Goal: Information Seeking & Learning: Check status

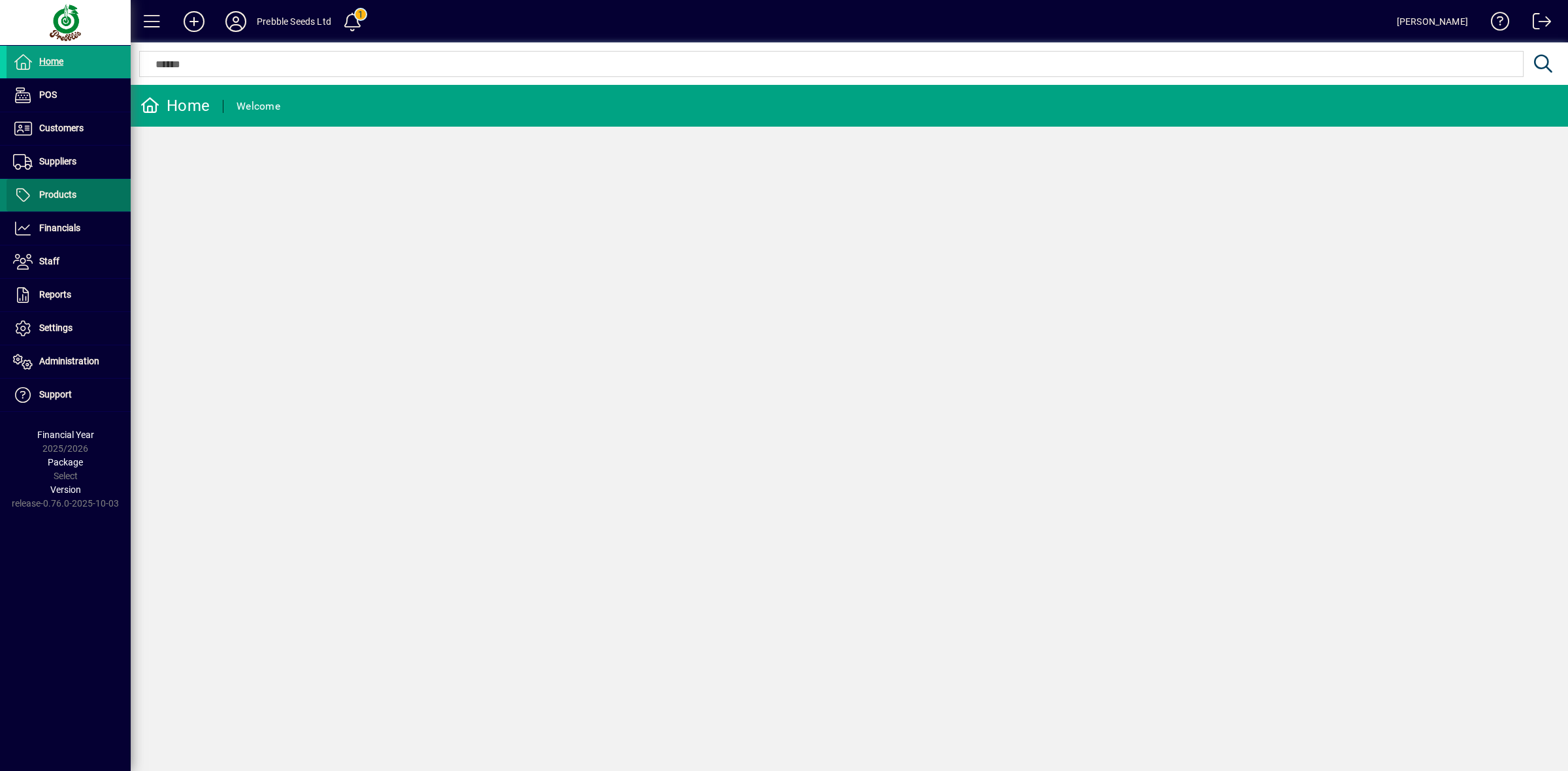
click at [43, 196] on span "Products" at bounding box center [58, 194] width 37 height 10
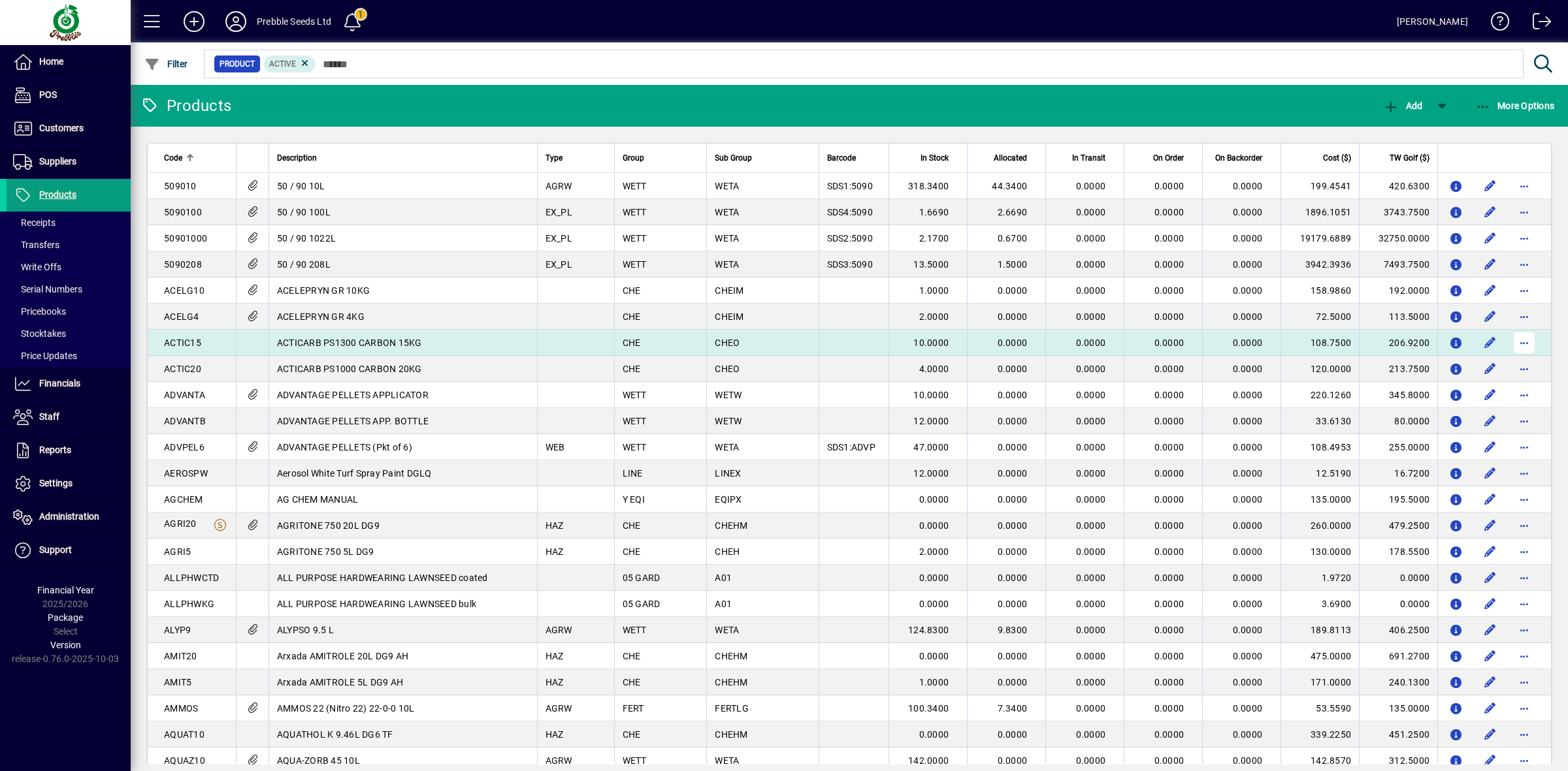
click at [1515, 337] on span "button" at bounding box center [1524, 343] width 31 height 31
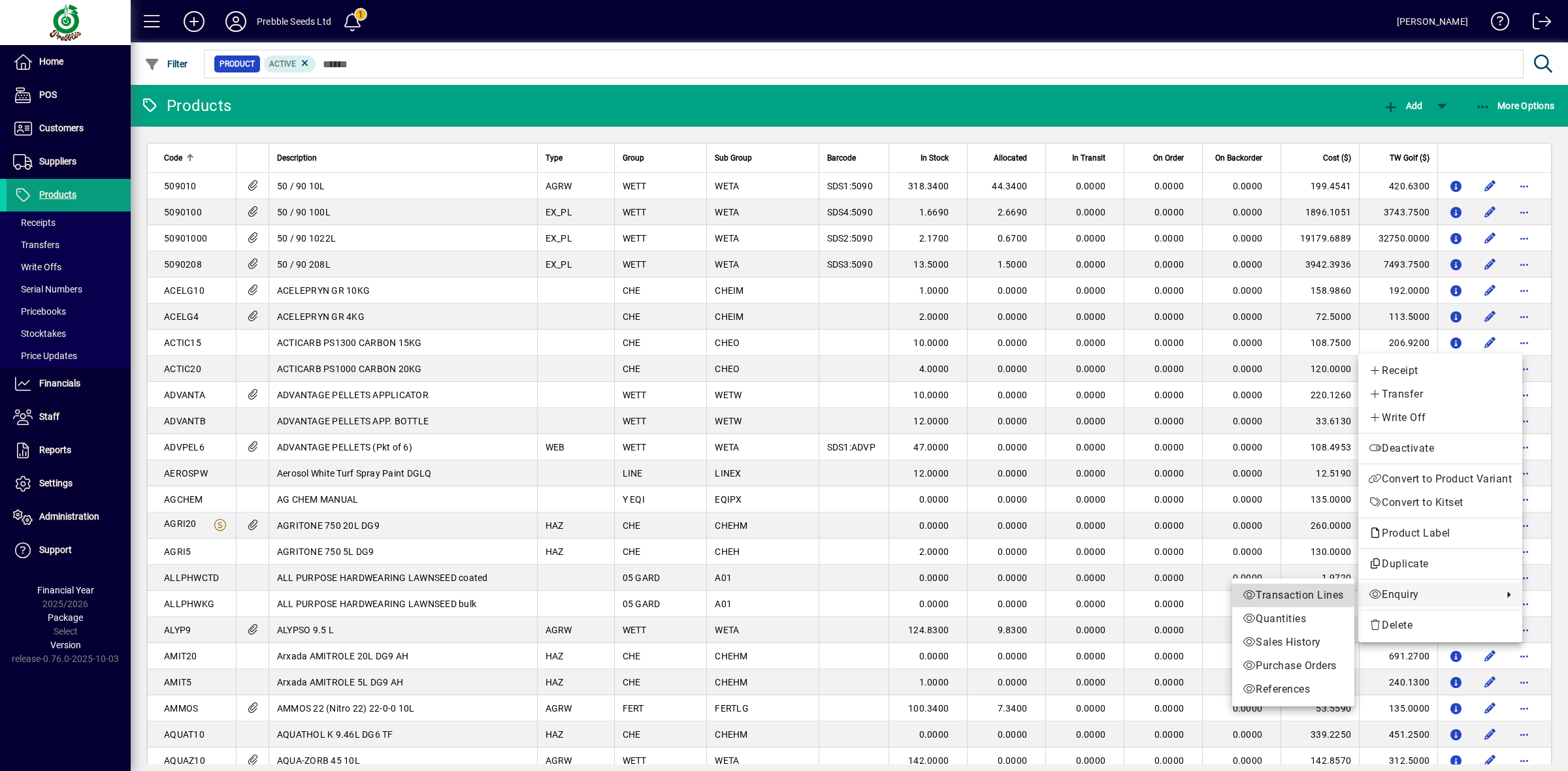
click at [1311, 599] on span "Transaction Lines" at bounding box center [1292, 596] width 101 height 16
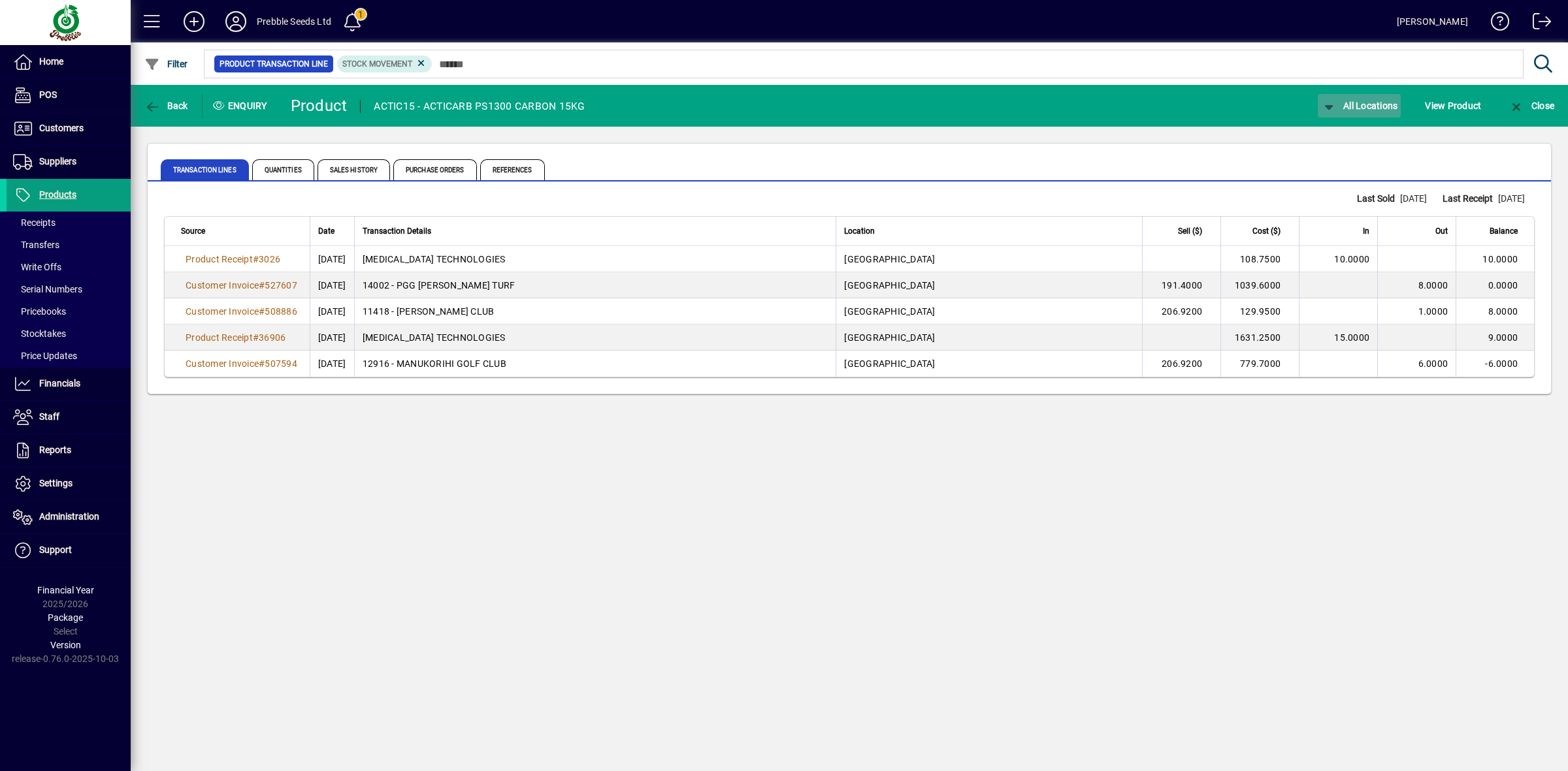
click at [1352, 100] on span "All Locations" at bounding box center [1359, 105] width 77 height 10
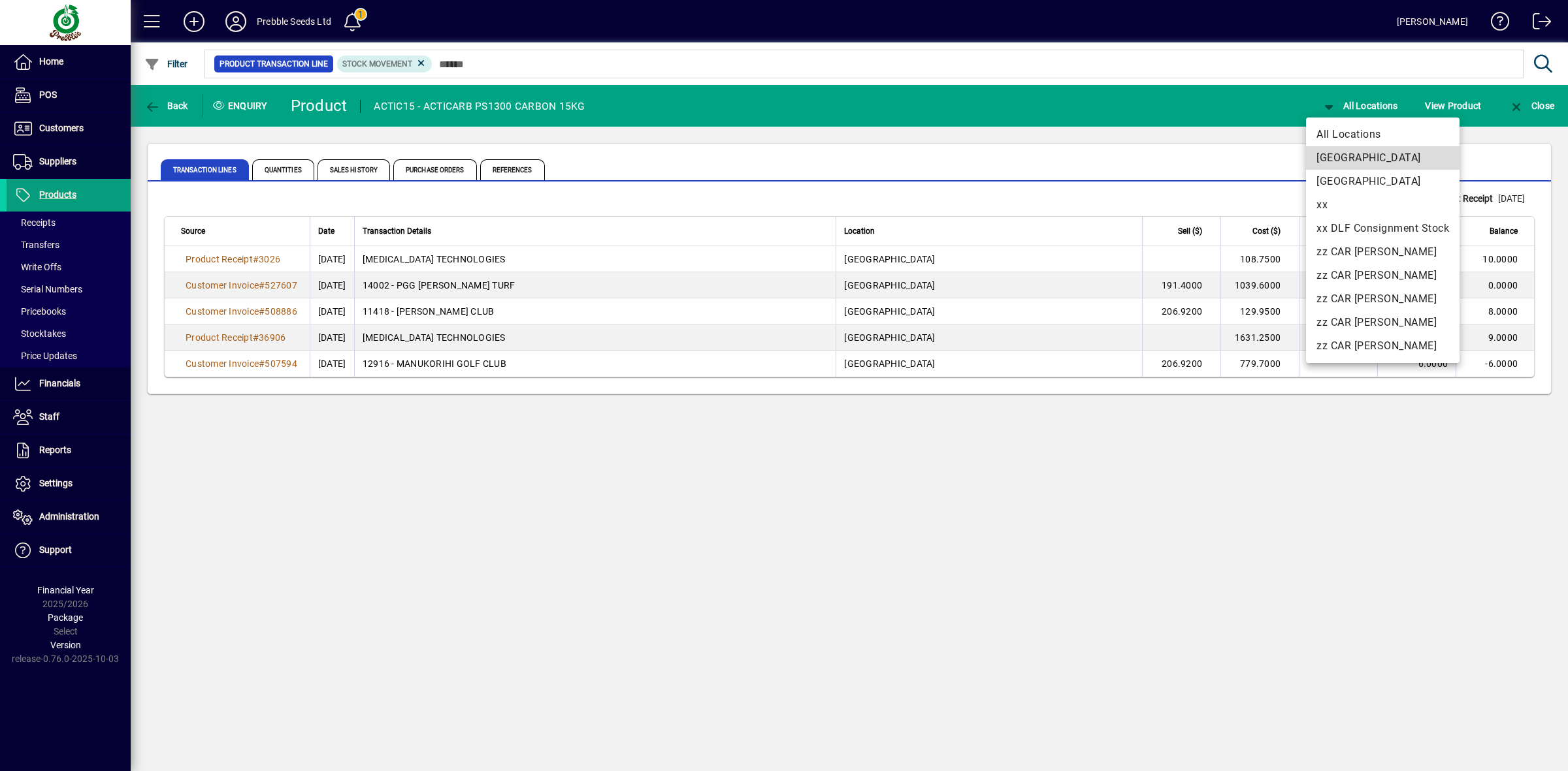
click at [1352, 157] on span "[GEOGRAPHIC_DATA]" at bounding box center [1382, 158] width 133 height 16
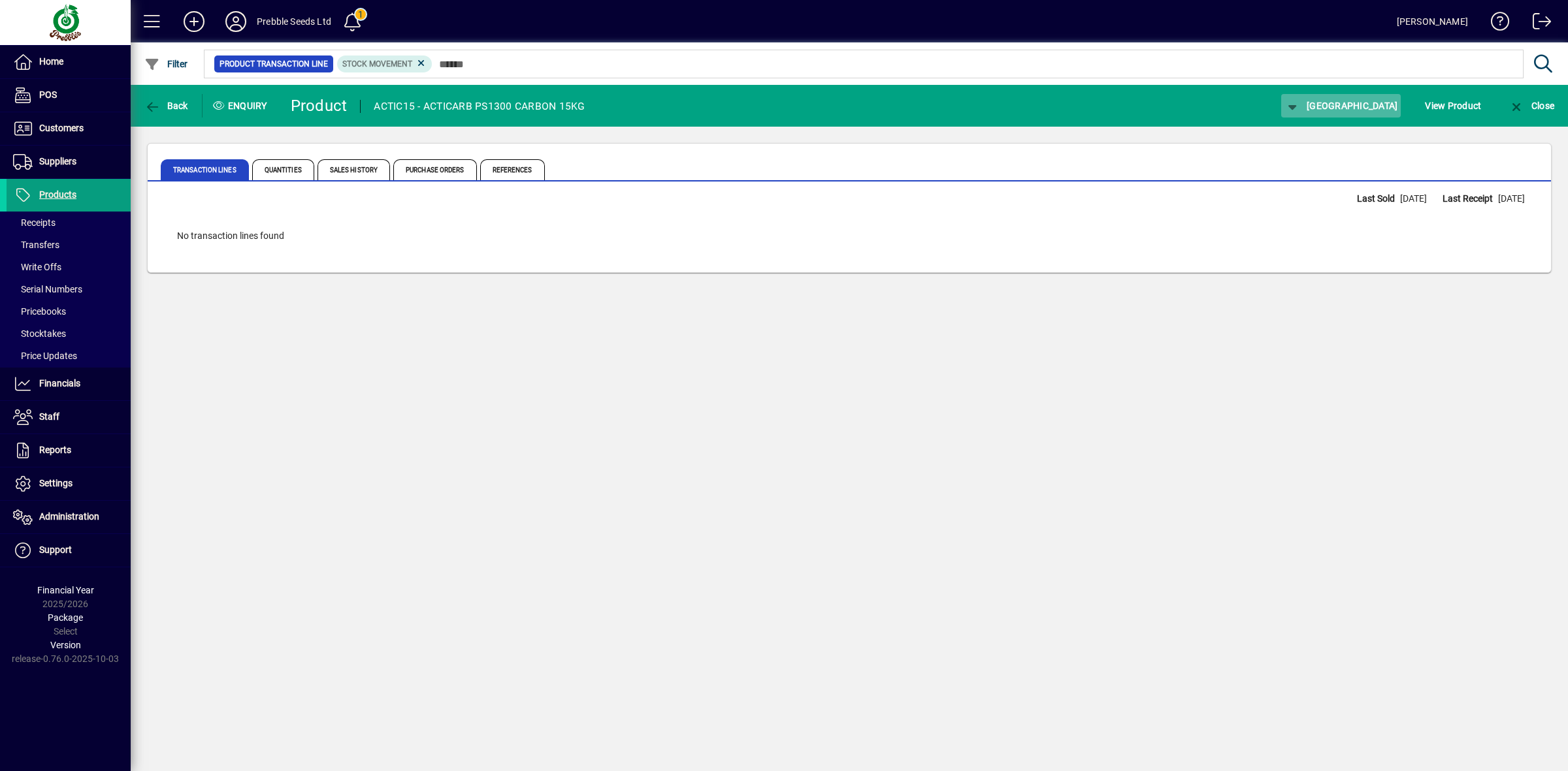
click at [1348, 103] on span "[GEOGRAPHIC_DATA]" at bounding box center [1341, 105] width 114 height 10
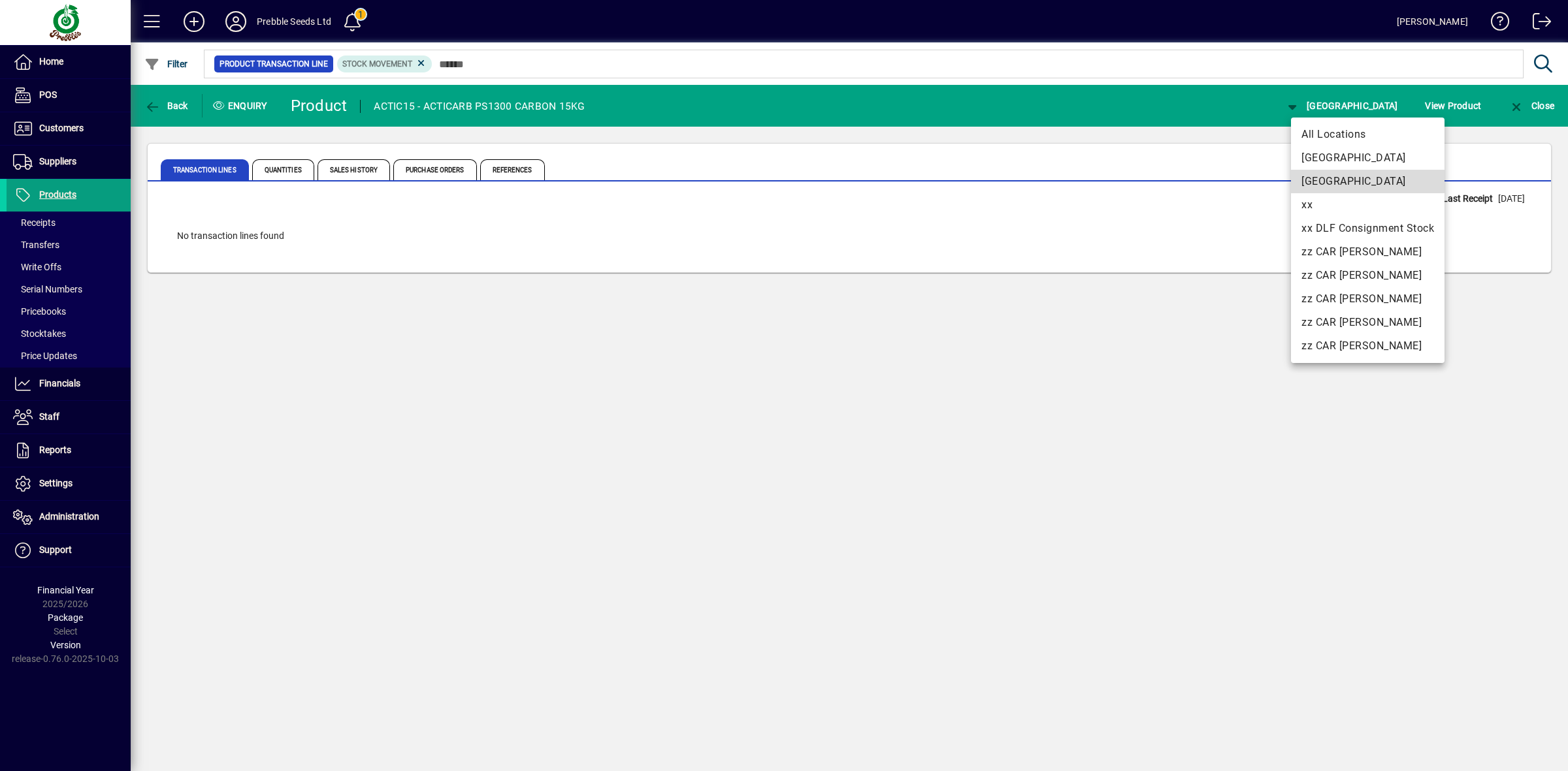
click at [1363, 178] on span "[GEOGRAPHIC_DATA]" at bounding box center [1367, 181] width 133 height 16
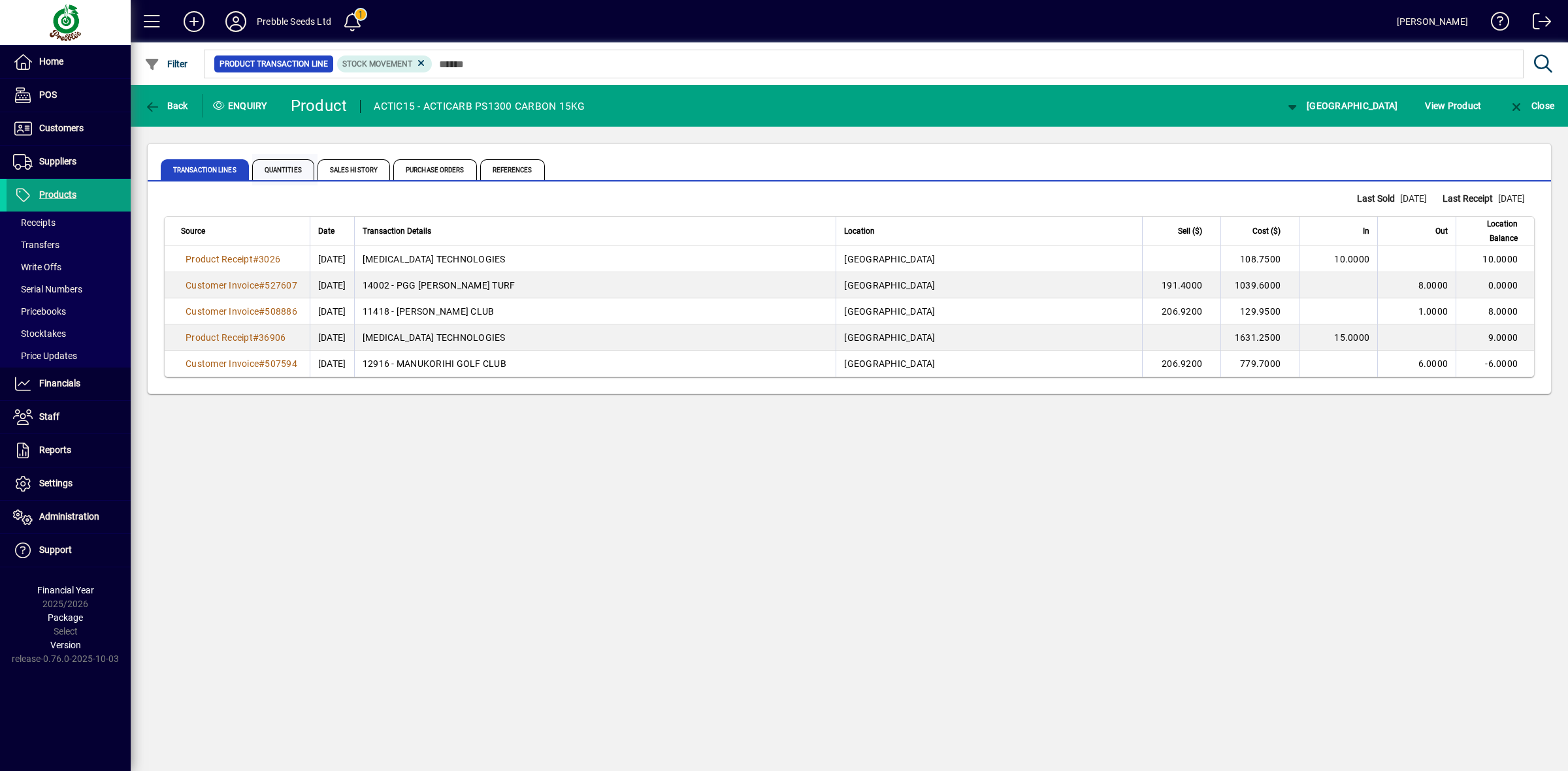
click at [279, 168] on span "Quantities" at bounding box center [283, 169] width 62 height 21
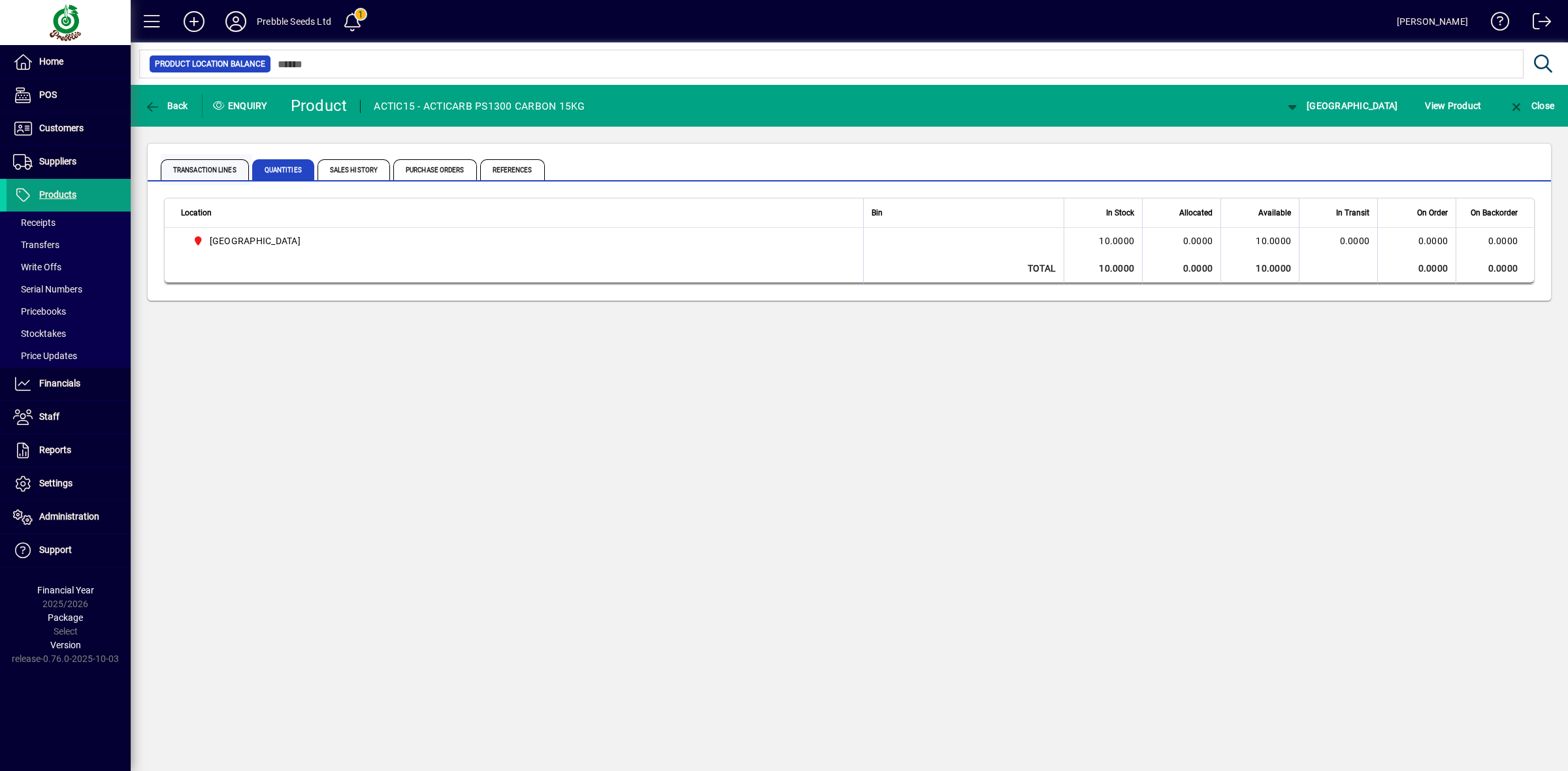
click at [188, 172] on span "Transaction Lines" at bounding box center [205, 169] width 88 height 21
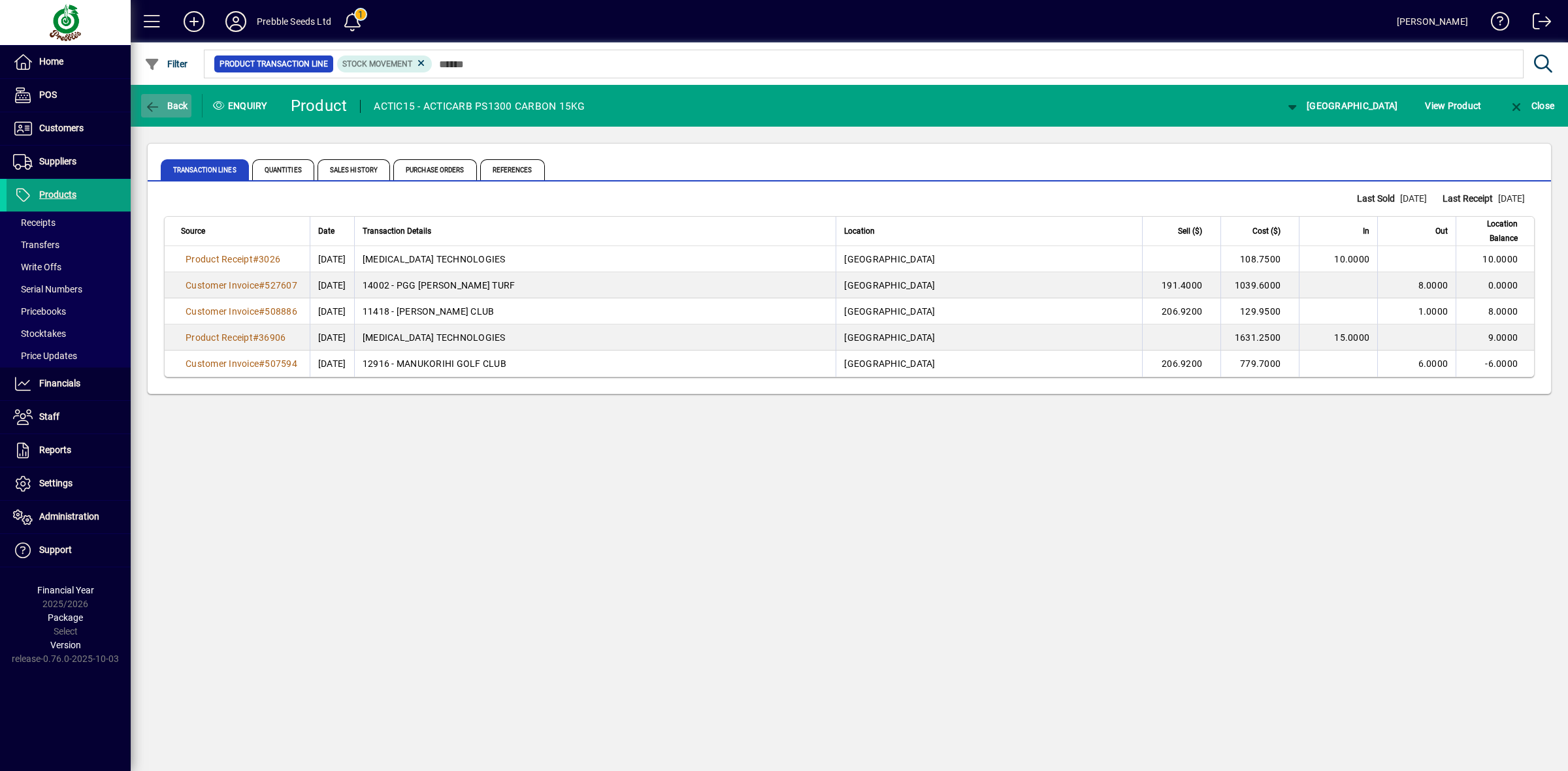
click at [175, 109] on span "Back" at bounding box center [166, 105] width 44 height 10
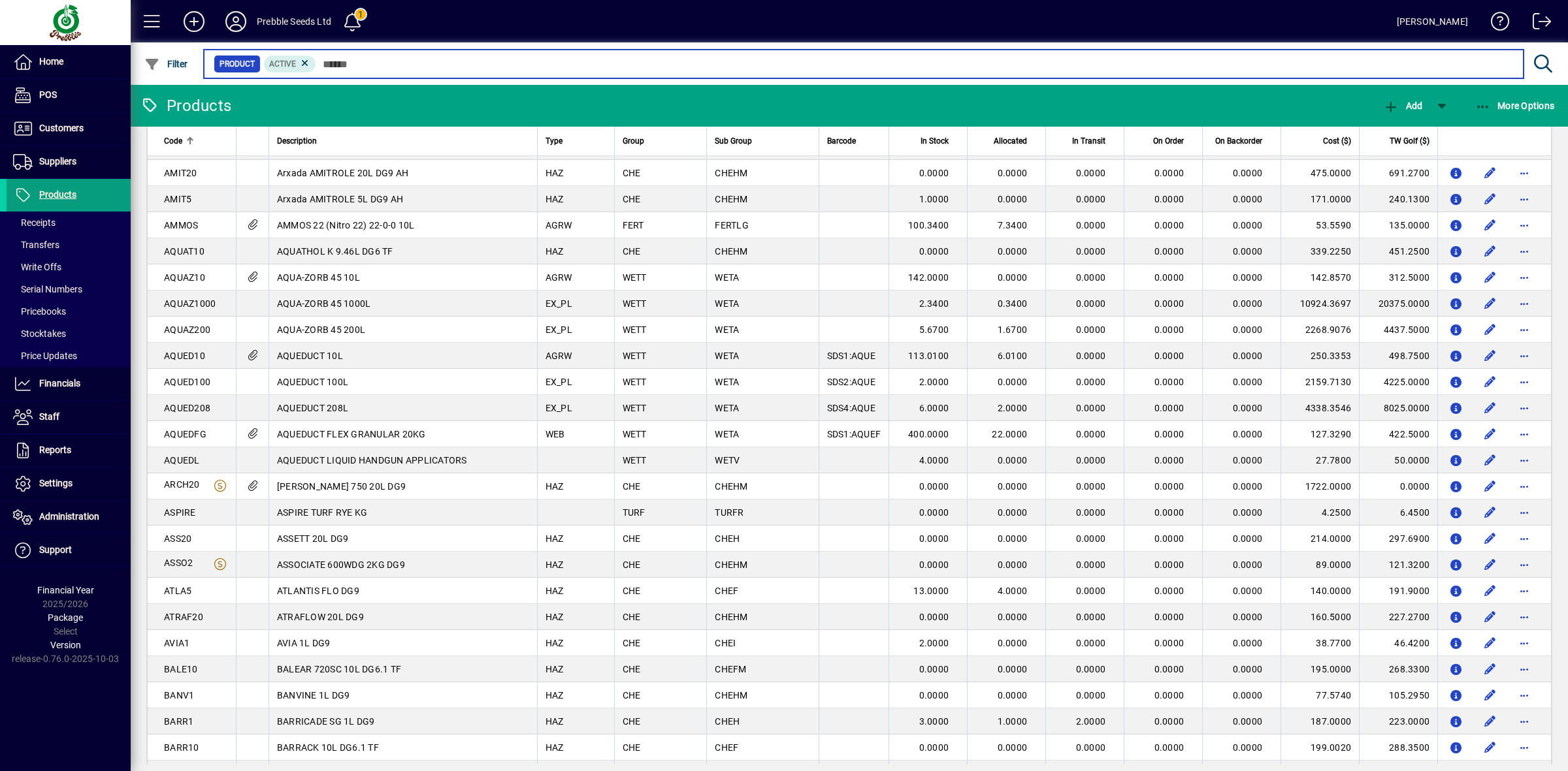
scroll to position [490, 0]
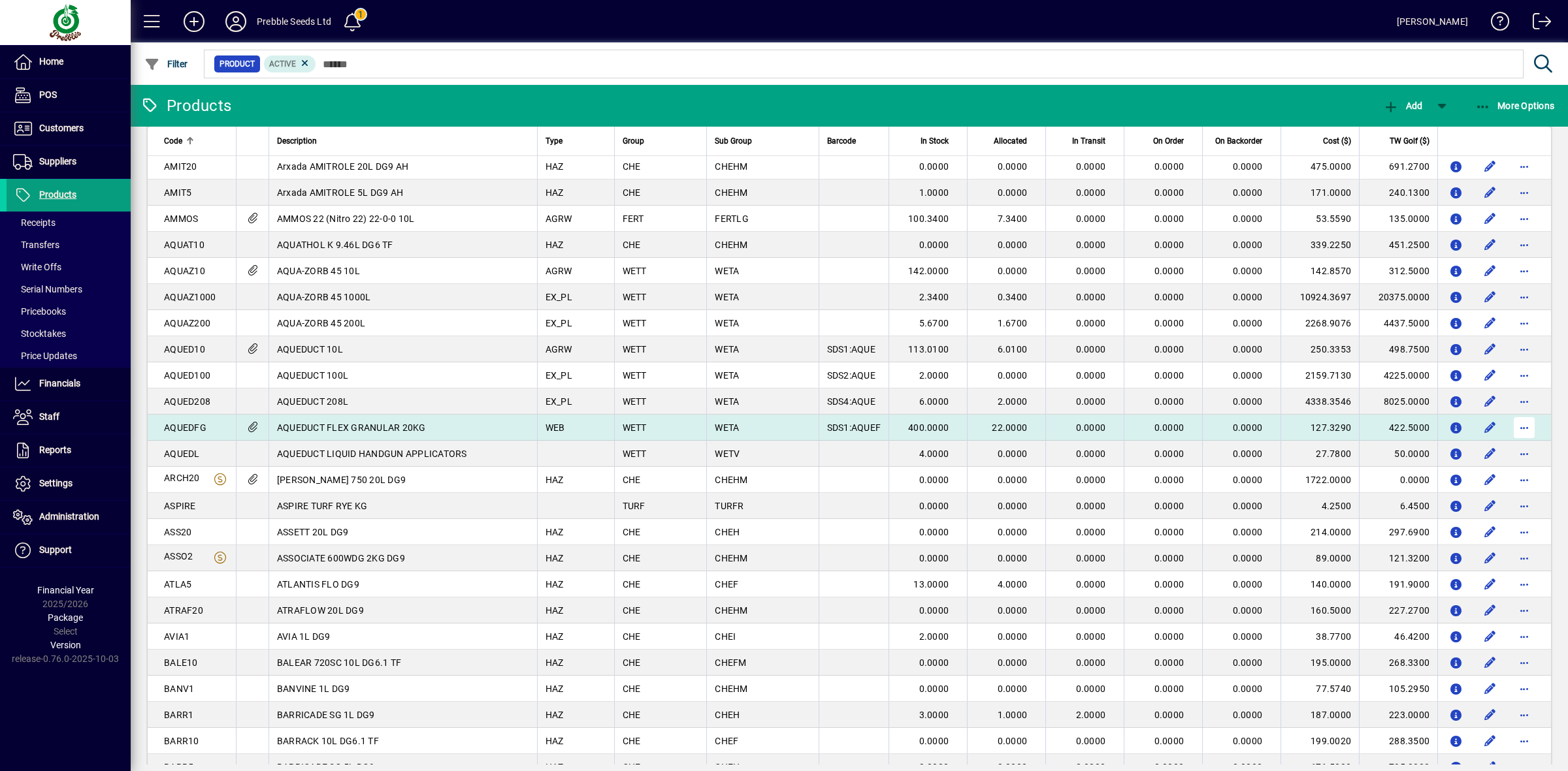
click at [1512, 423] on span "button" at bounding box center [1524, 428] width 31 height 31
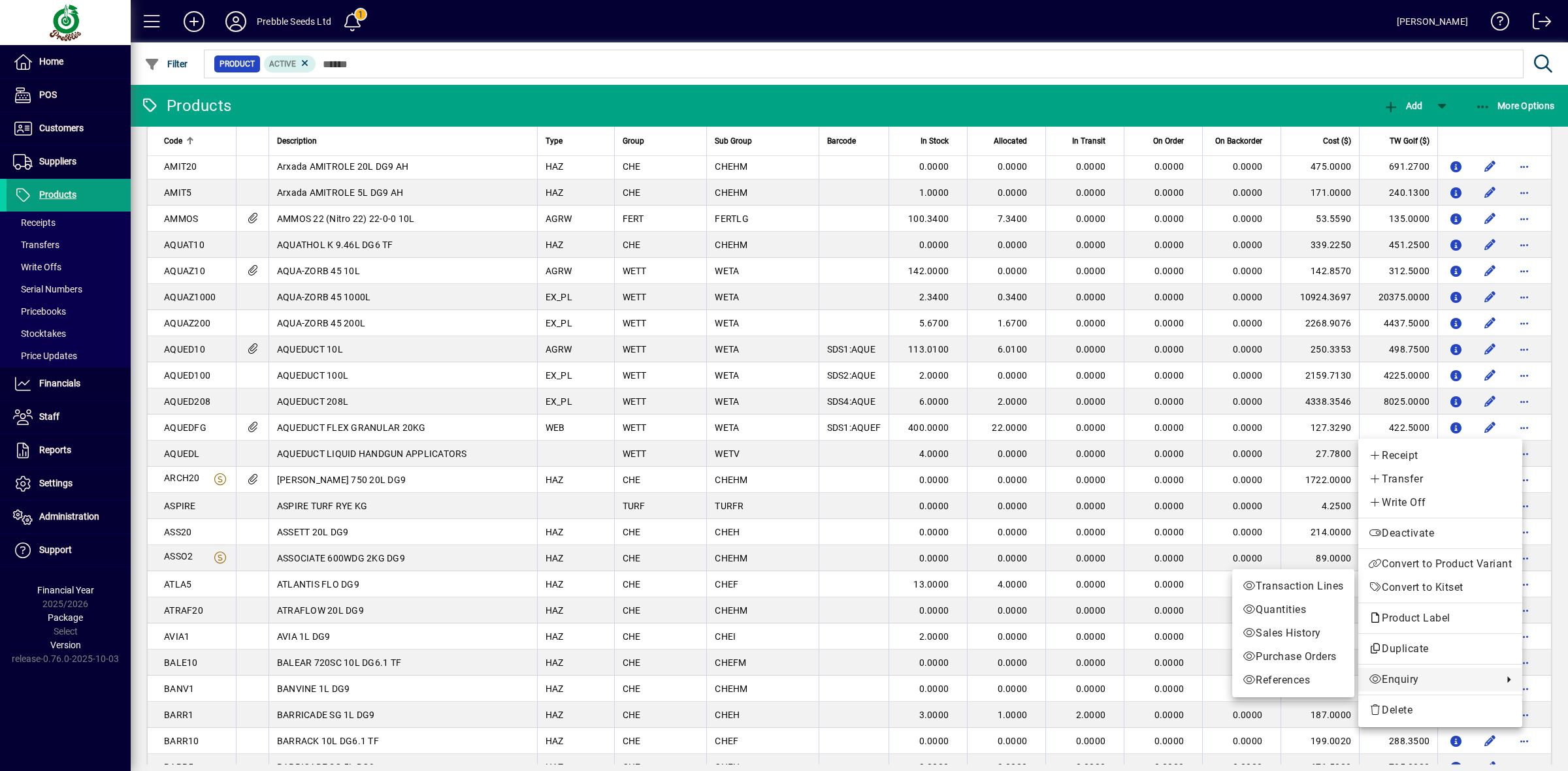
click at [1313, 585] on span "Transaction Lines" at bounding box center [1292, 586] width 101 height 16
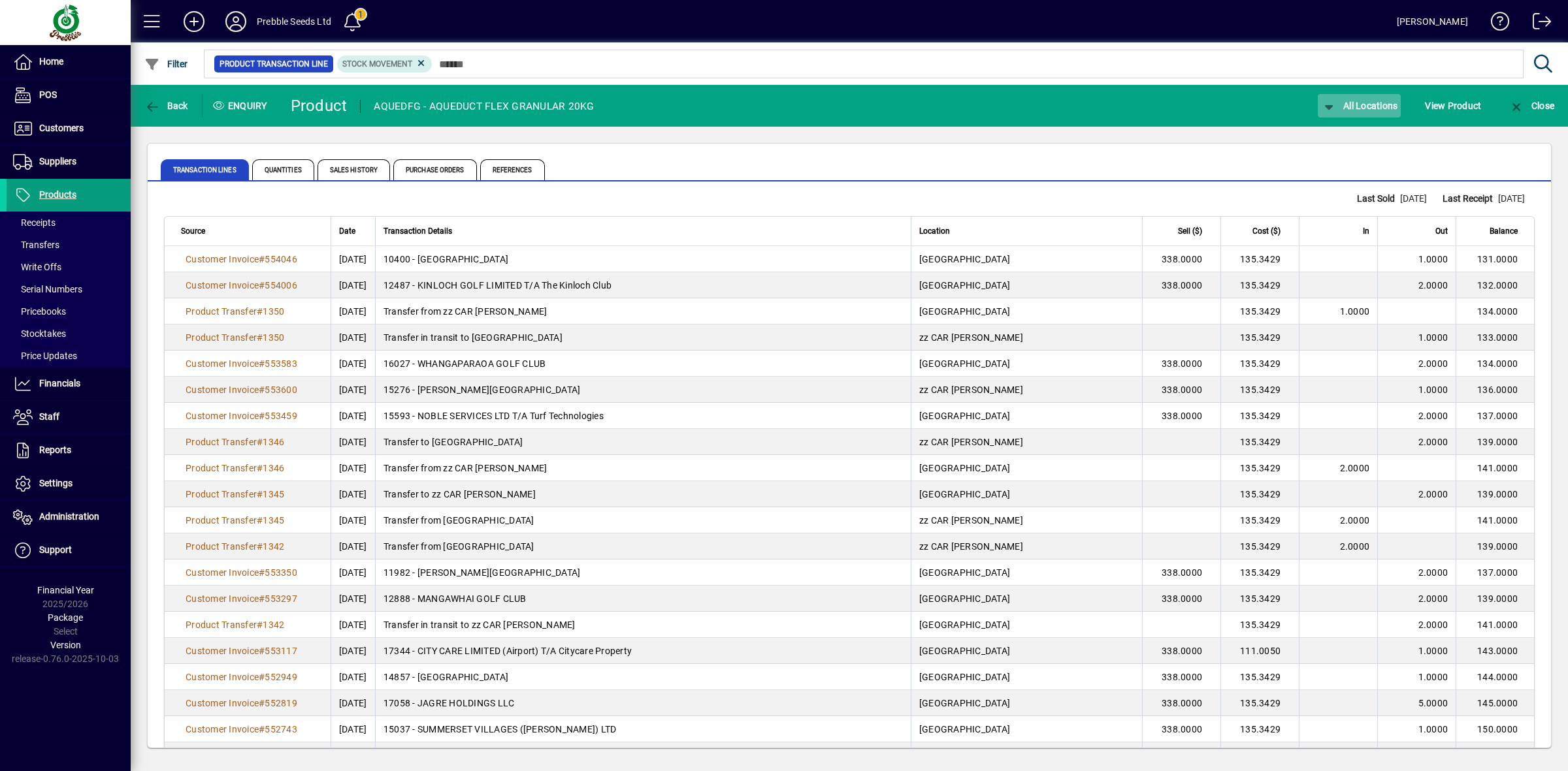
click at [1350, 101] on span "All Locations" at bounding box center [1359, 105] width 77 height 10
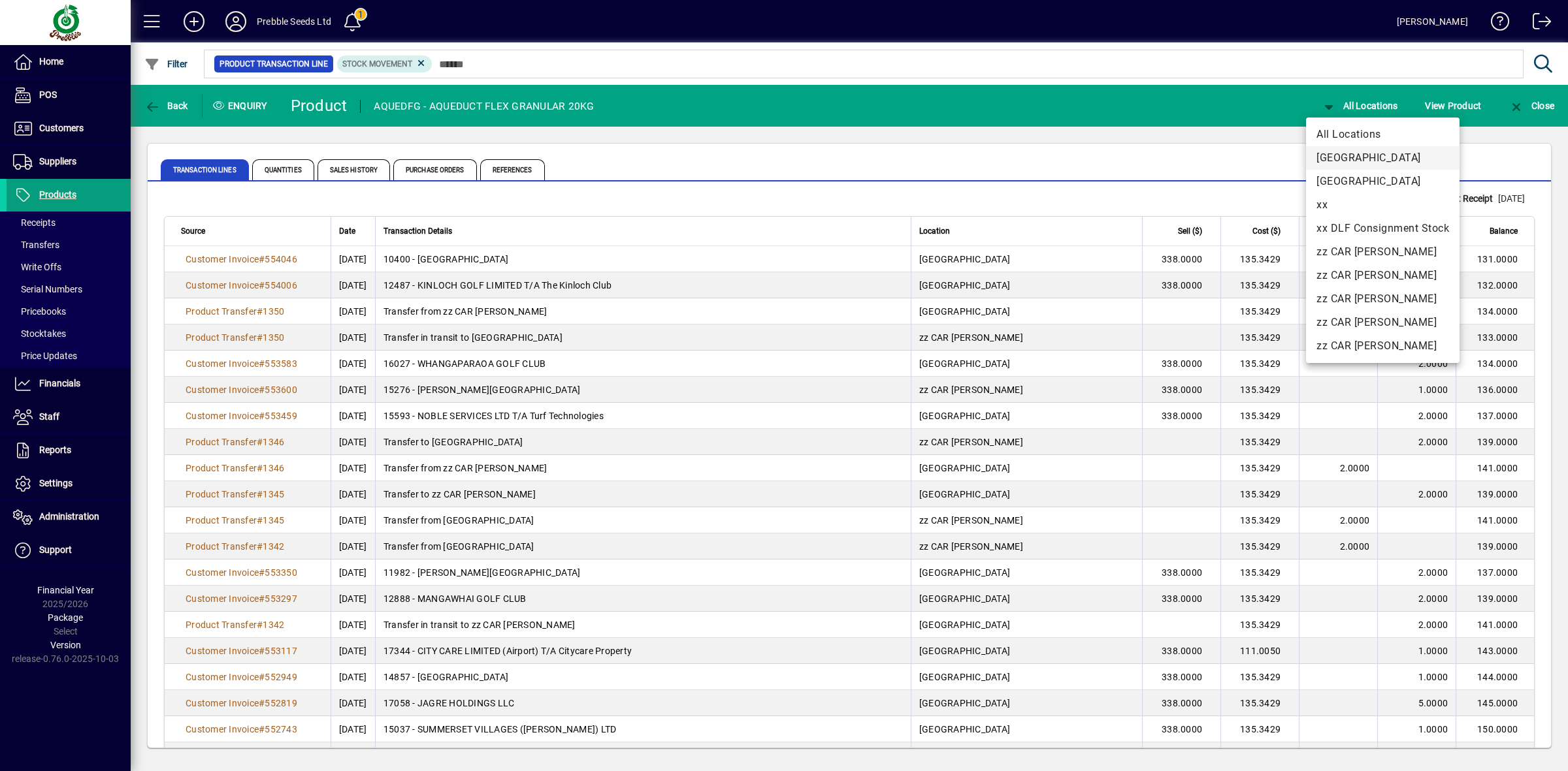
click at [1349, 154] on span "[GEOGRAPHIC_DATA]" at bounding box center [1382, 158] width 133 height 16
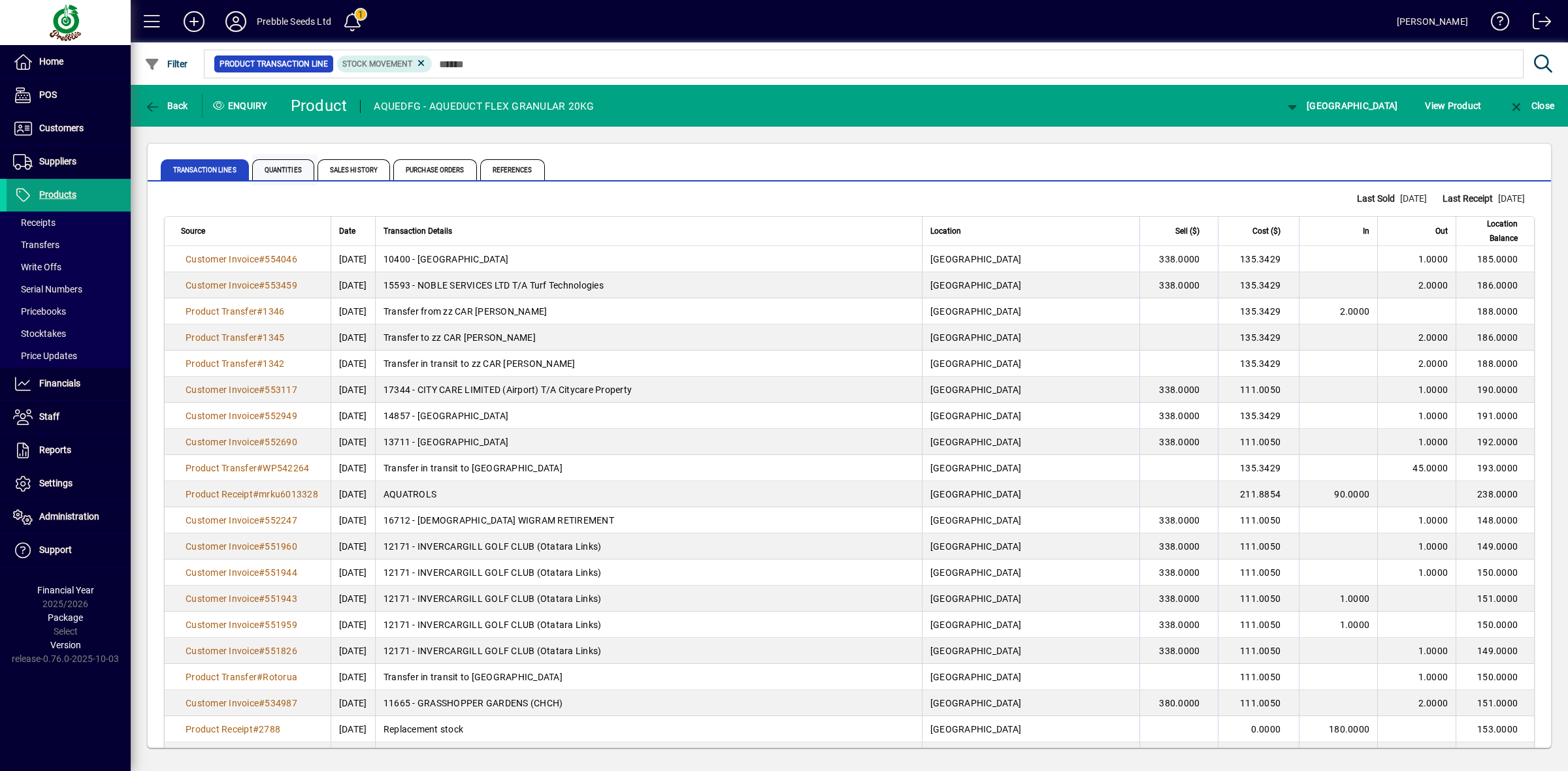
click at [282, 173] on span "Quantities" at bounding box center [283, 169] width 62 height 21
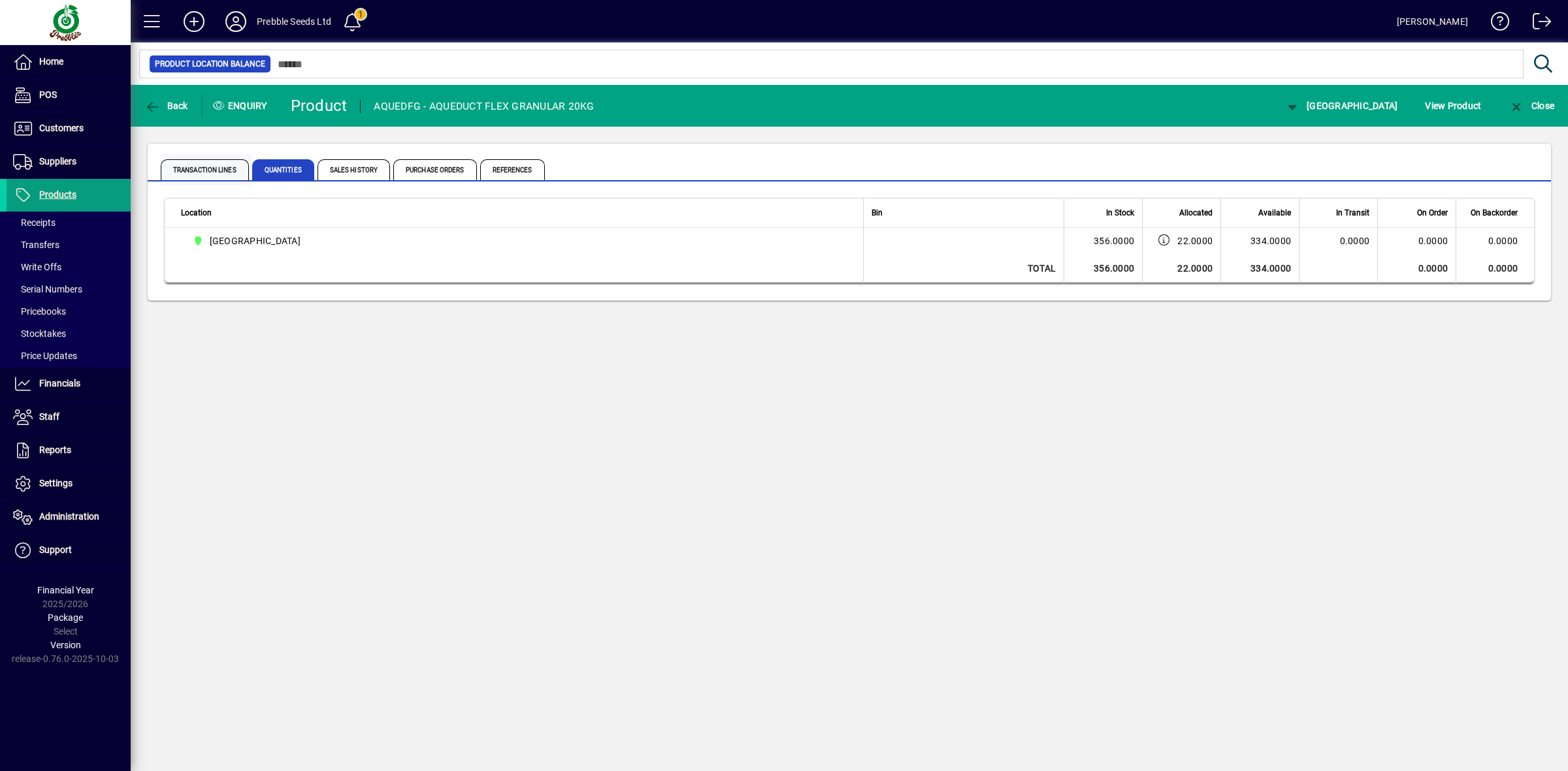
click at [224, 170] on span "Transaction Lines" at bounding box center [205, 169] width 88 height 21
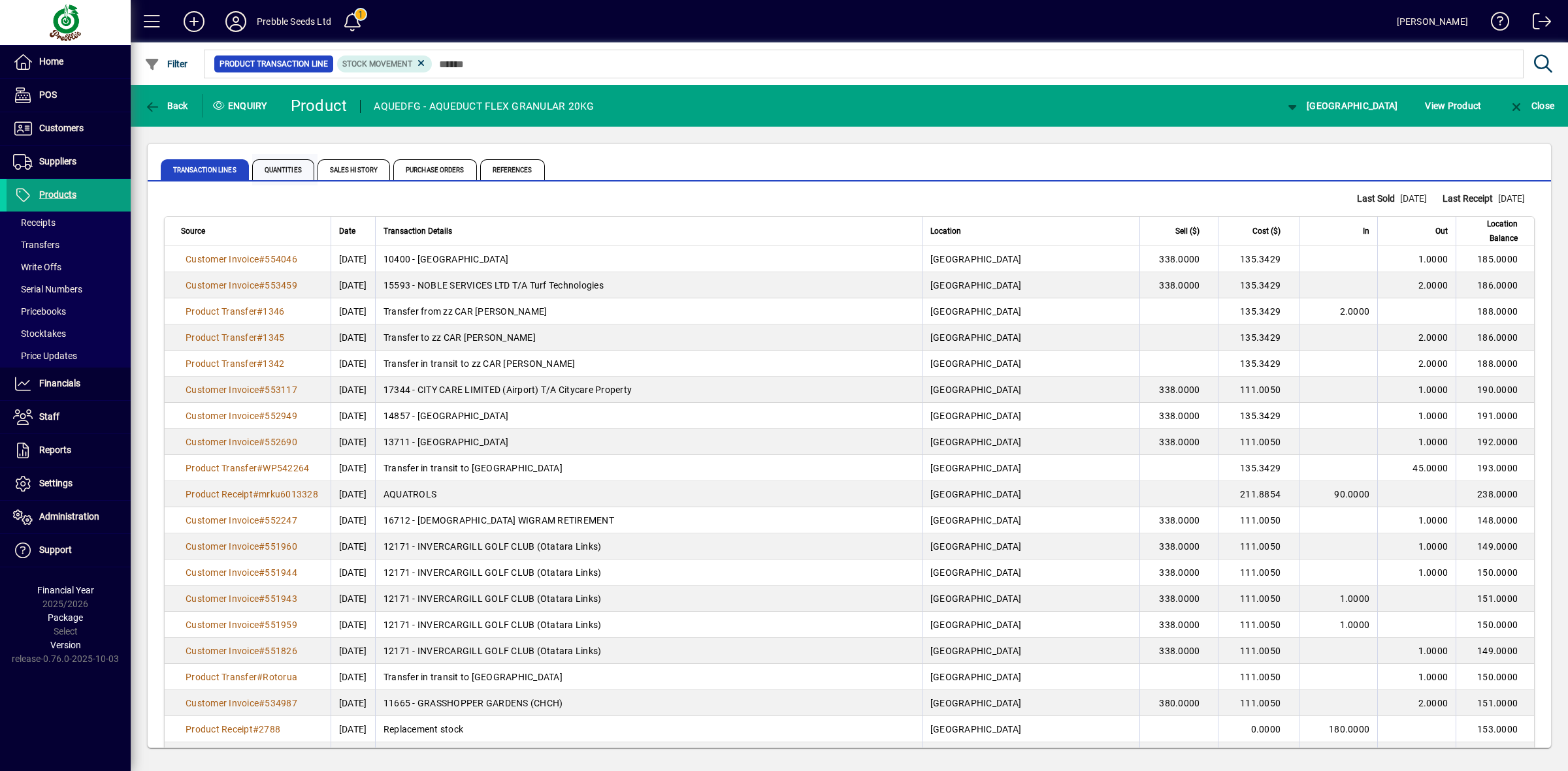
click at [285, 169] on span "Quantities" at bounding box center [283, 169] width 62 height 21
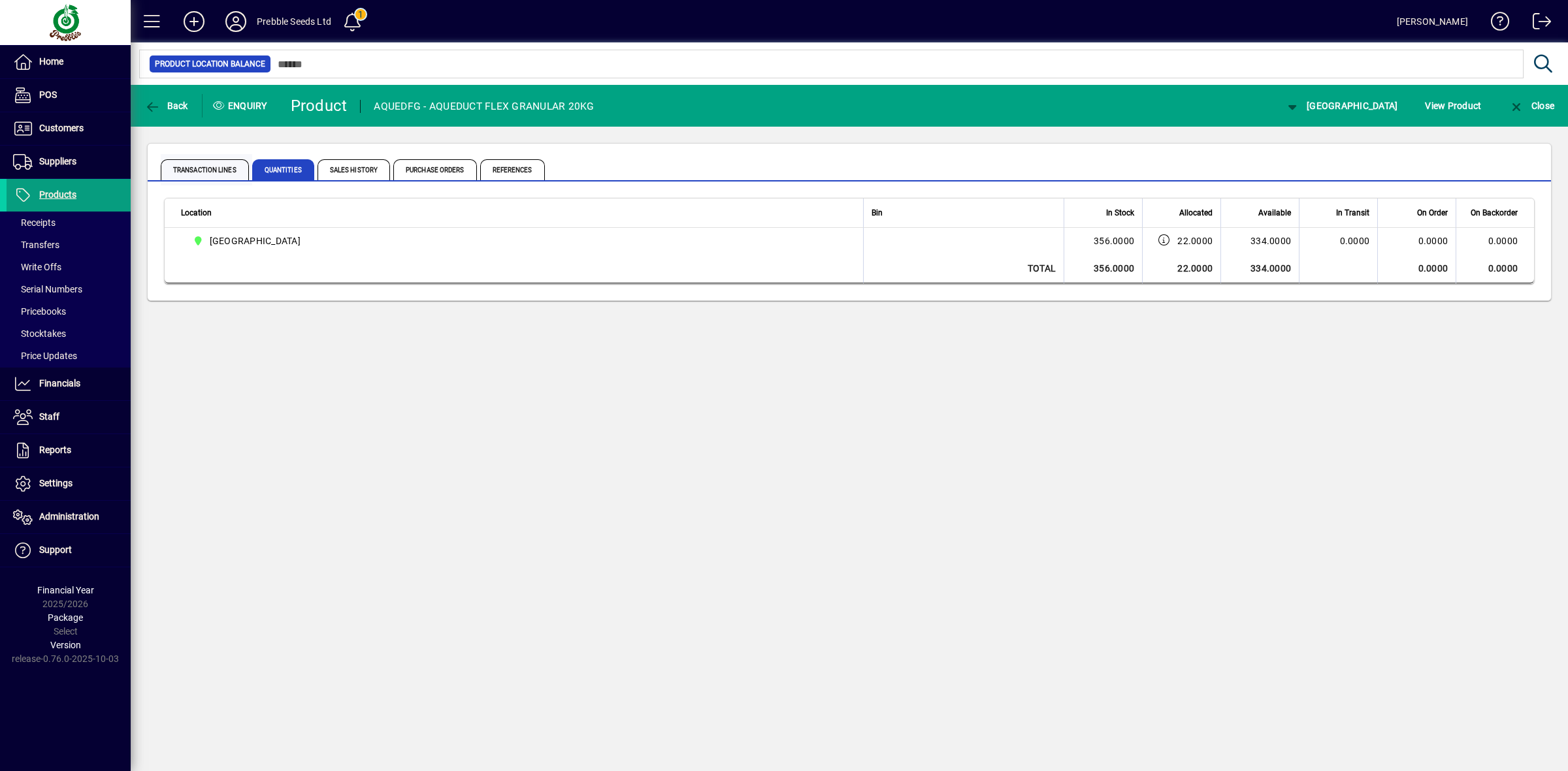
click at [182, 171] on span "Transaction Lines" at bounding box center [205, 169] width 88 height 21
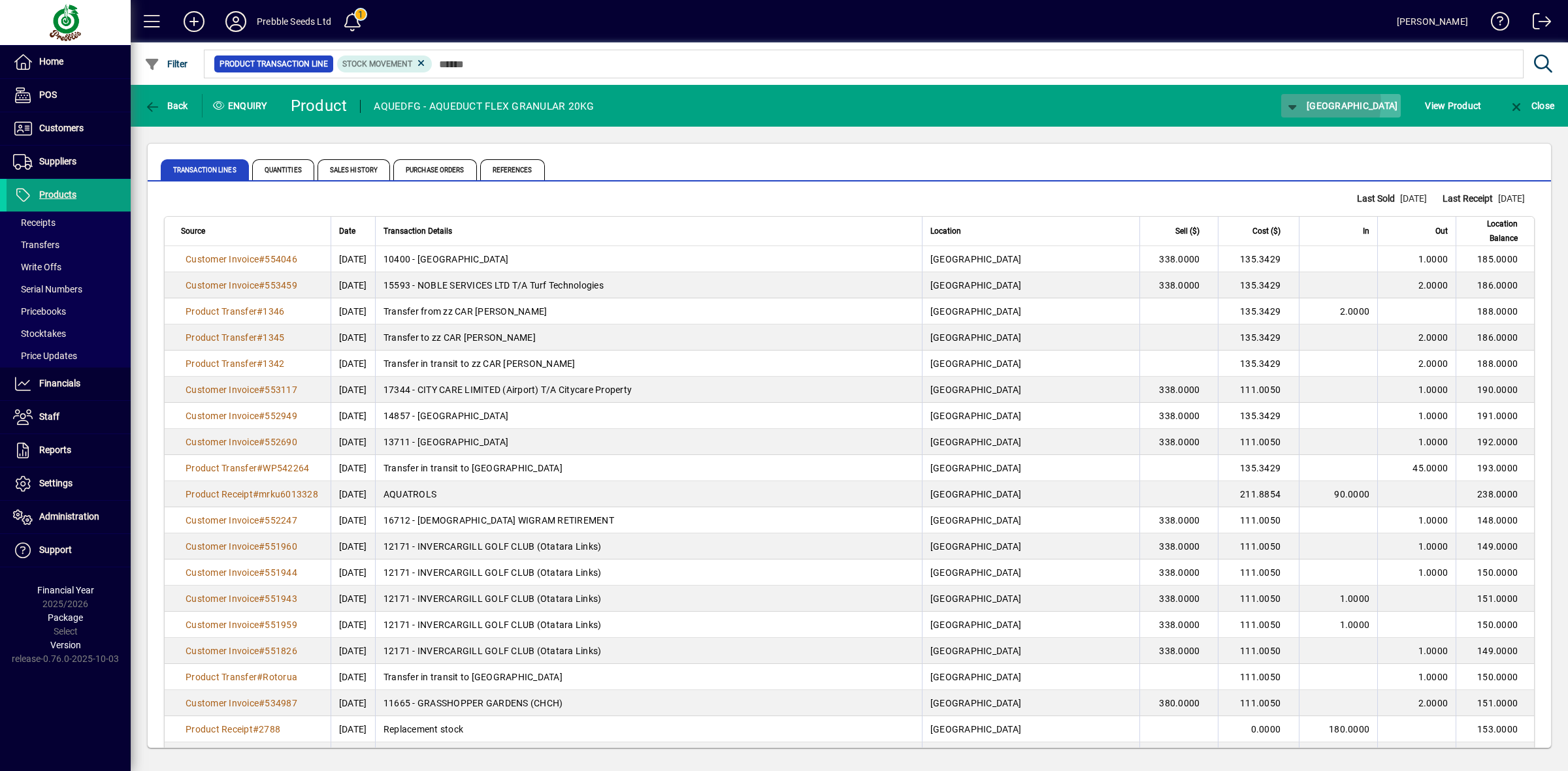
click at [1336, 103] on span "[GEOGRAPHIC_DATA]" at bounding box center [1341, 105] width 114 height 10
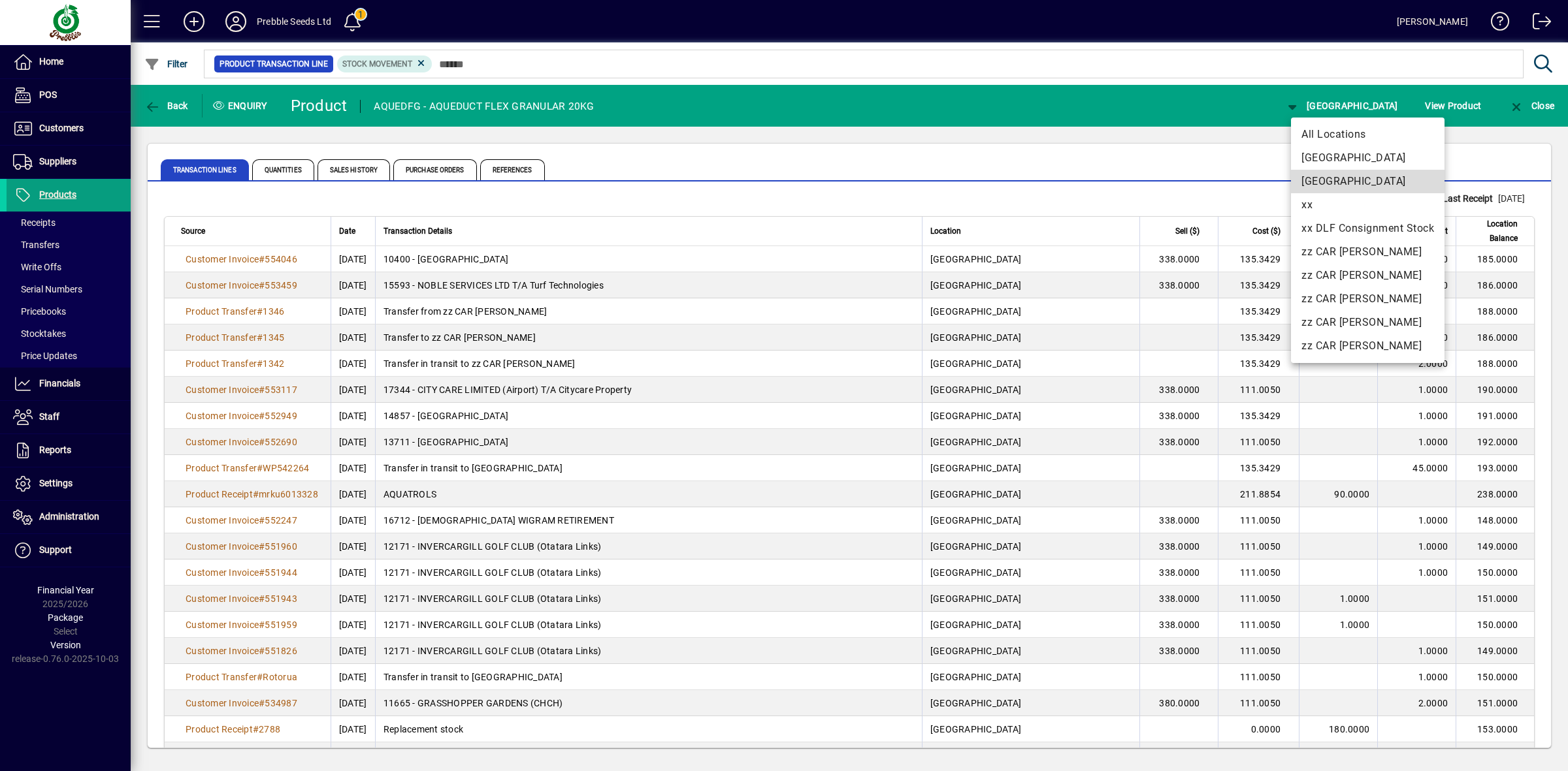
click at [1338, 177] on span "[GEOGRAPHIC_DATA]" at bounding box center [1367, 181] width 133 height 16
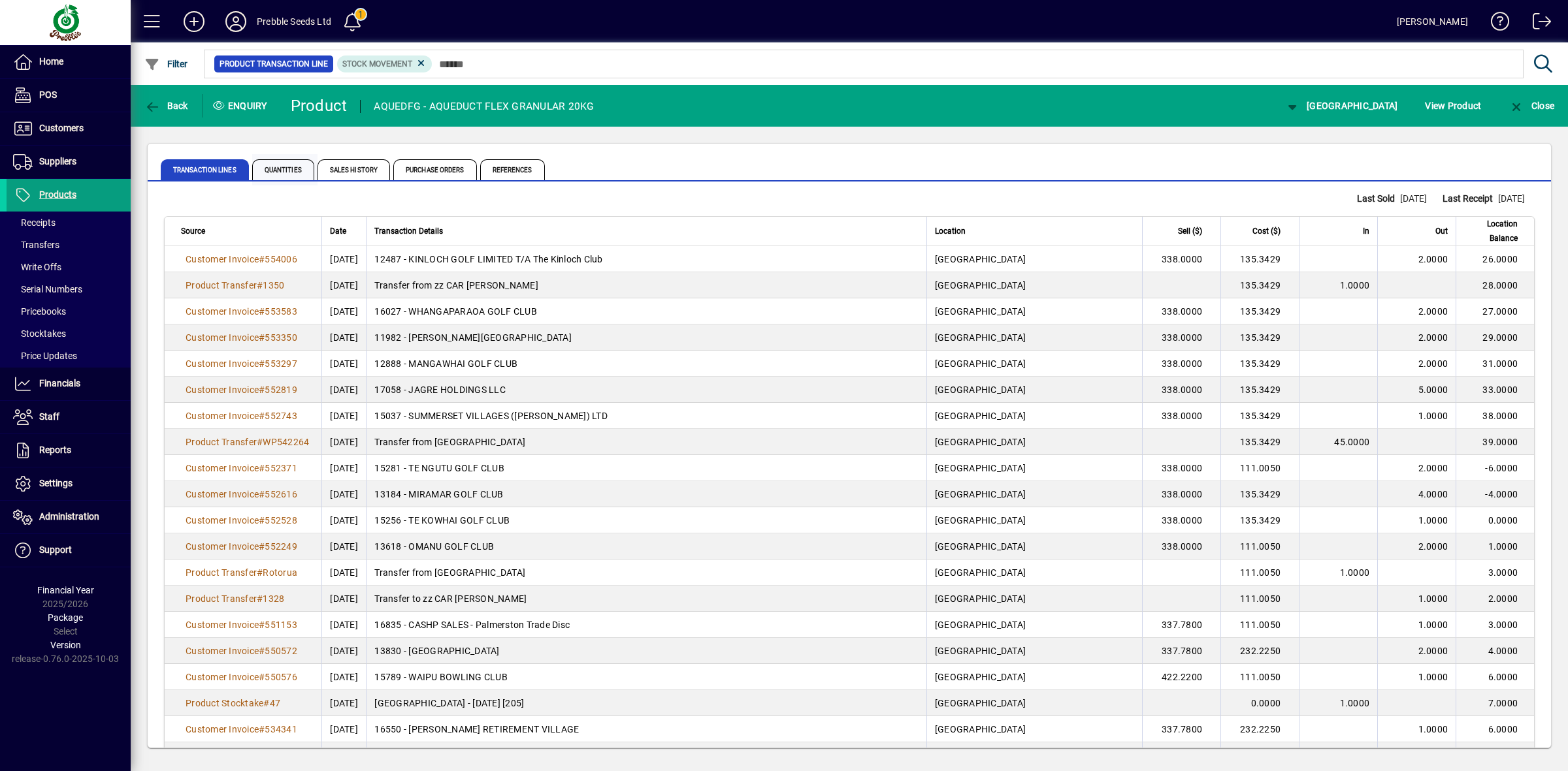
click at [276, 171] on span "Quantities" at bounding box center [283, 169] width 62 height 21
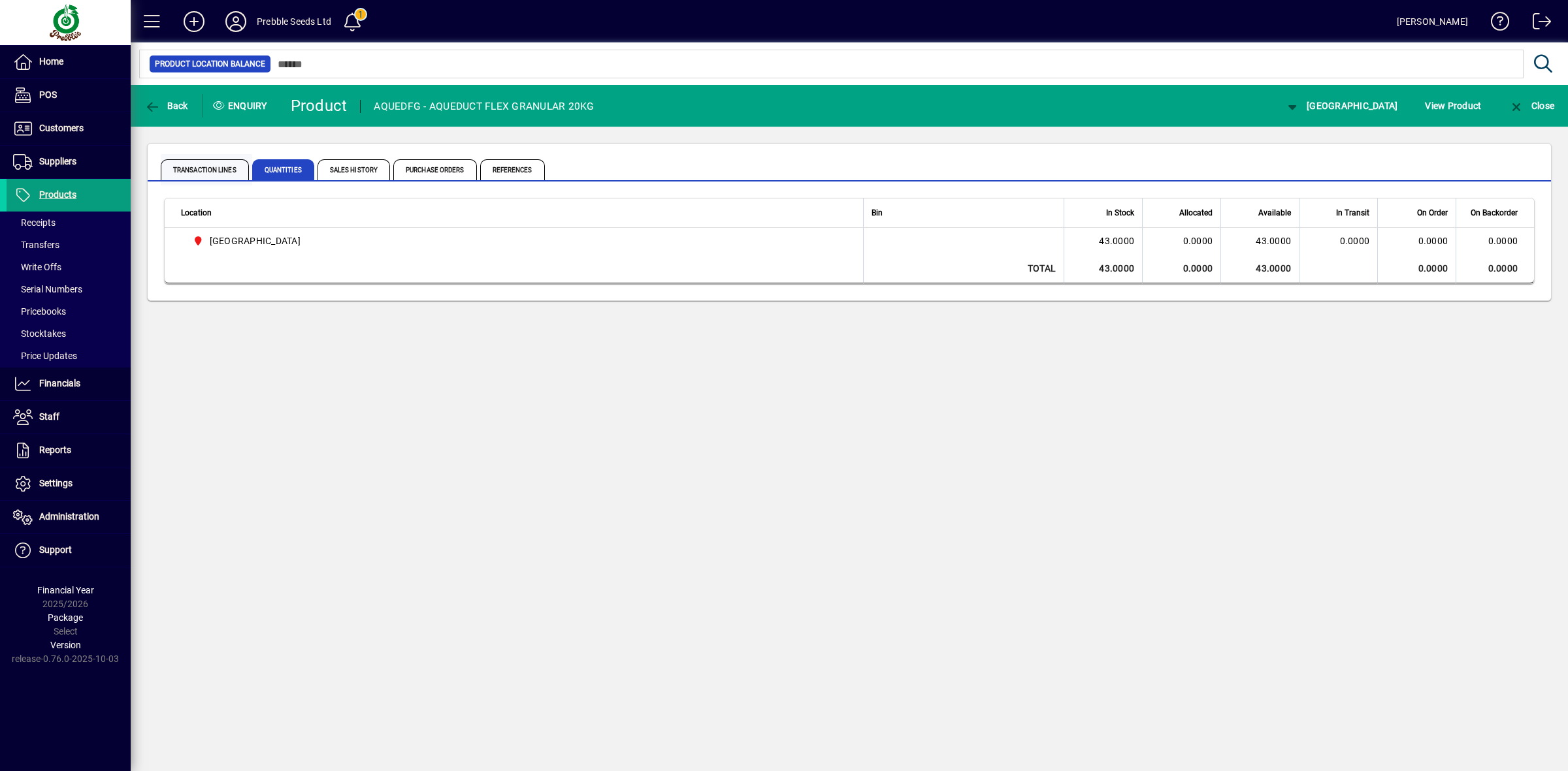
click at [215, 171] on span "Transaction Lines" at bounding box center [205, 169] width 88 height 21
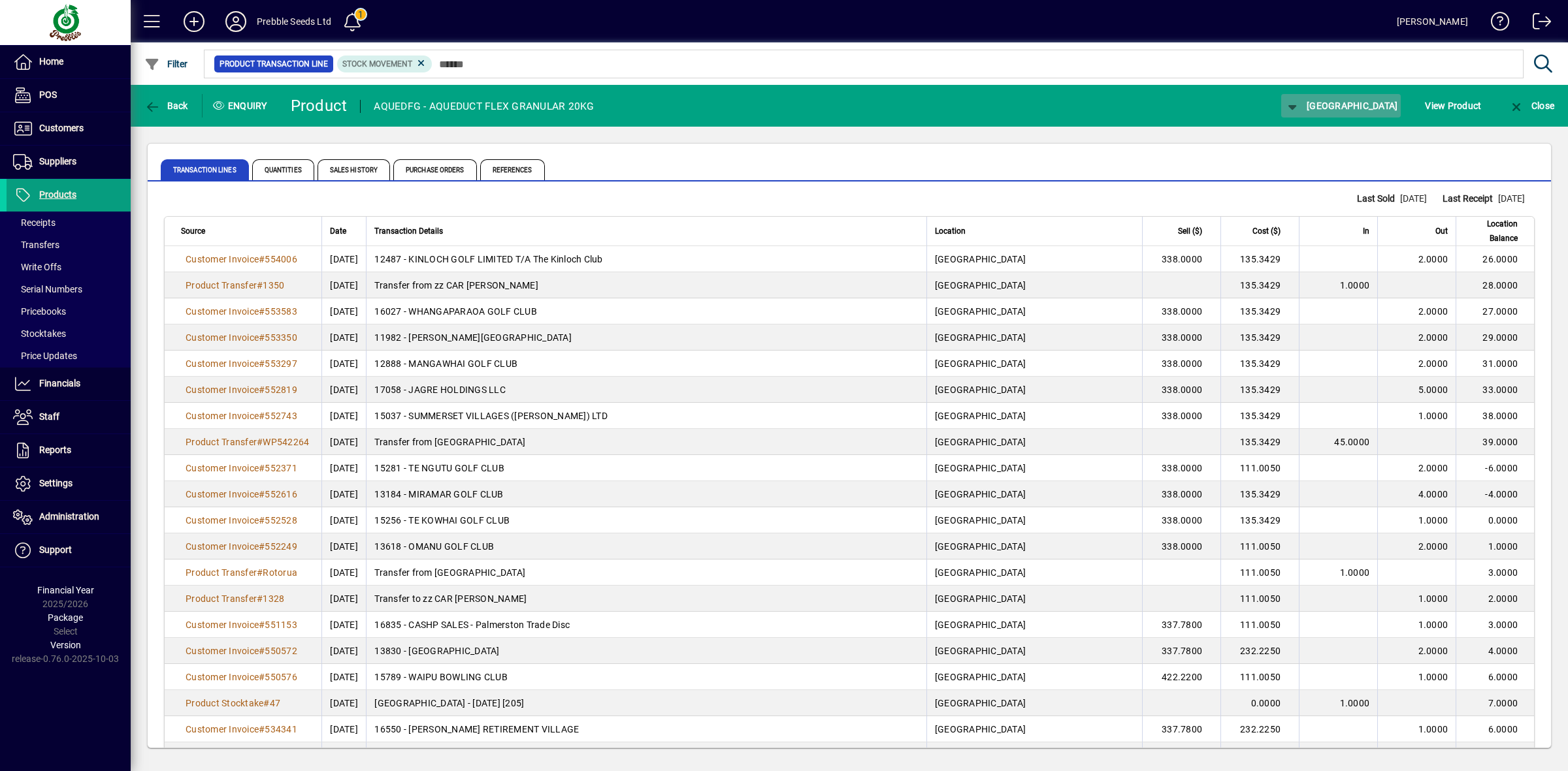
click at [1338, 102] on span "[GEOGRAPHIC_DATA]" at bounding box center [1341, 105] width 114 height 10
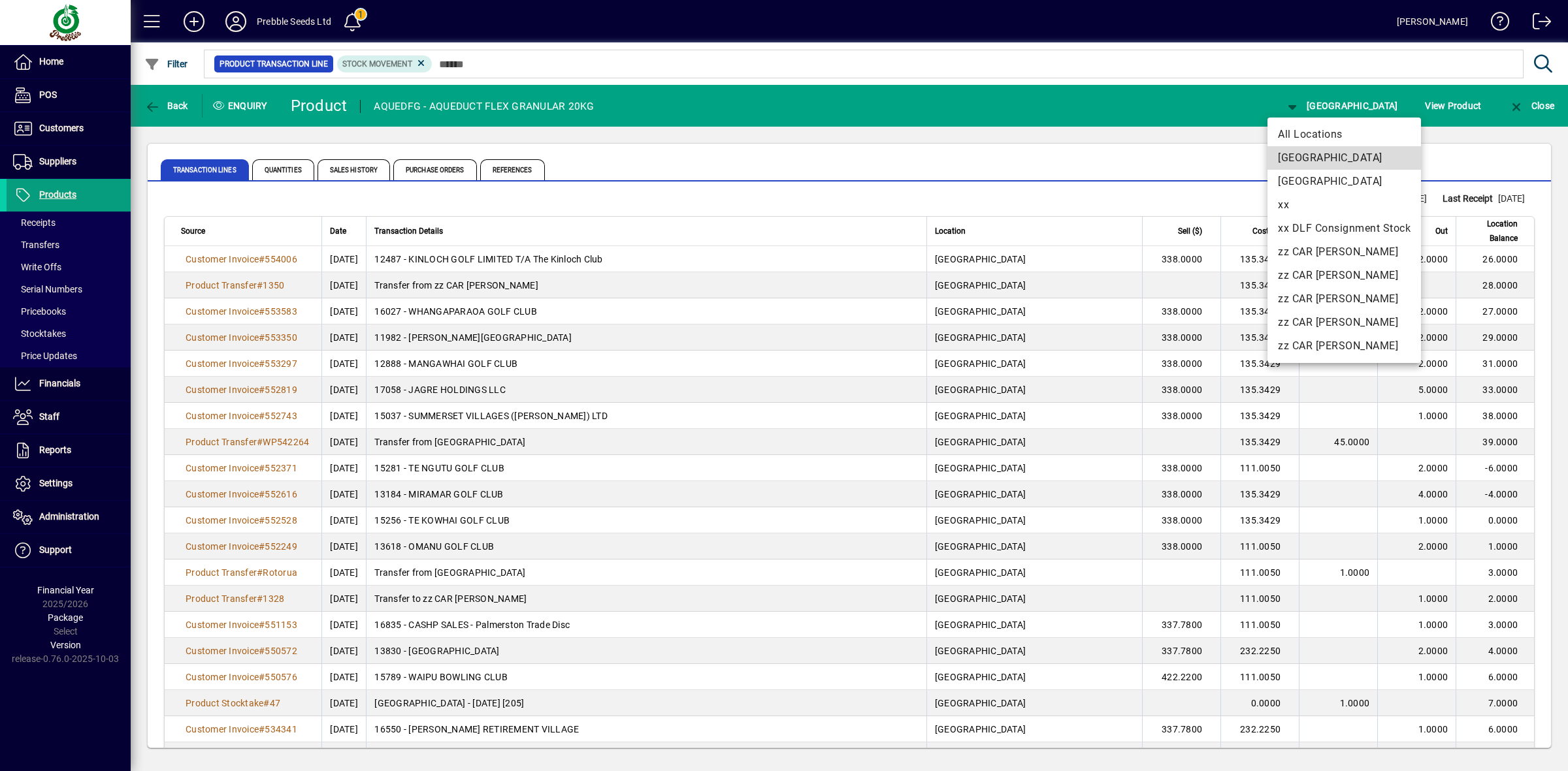
click at [1324, 154] on span "[GEOGRAPHIC_DATA]" at bounding box center [1344, 158] width 133 height 16
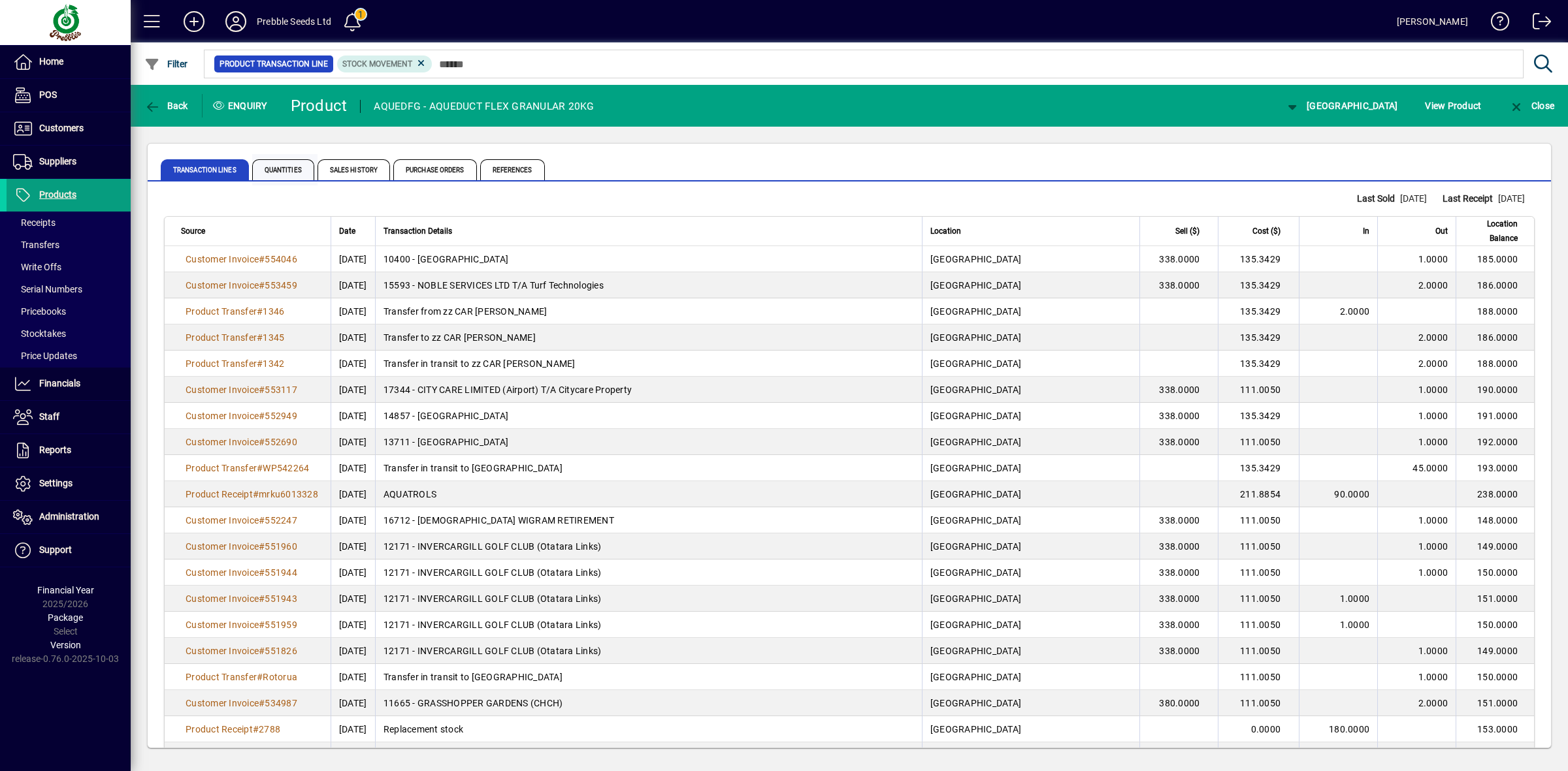
click at [289, 172] on span "Quantities" at bounding box center [283, 169] width 62 height 21
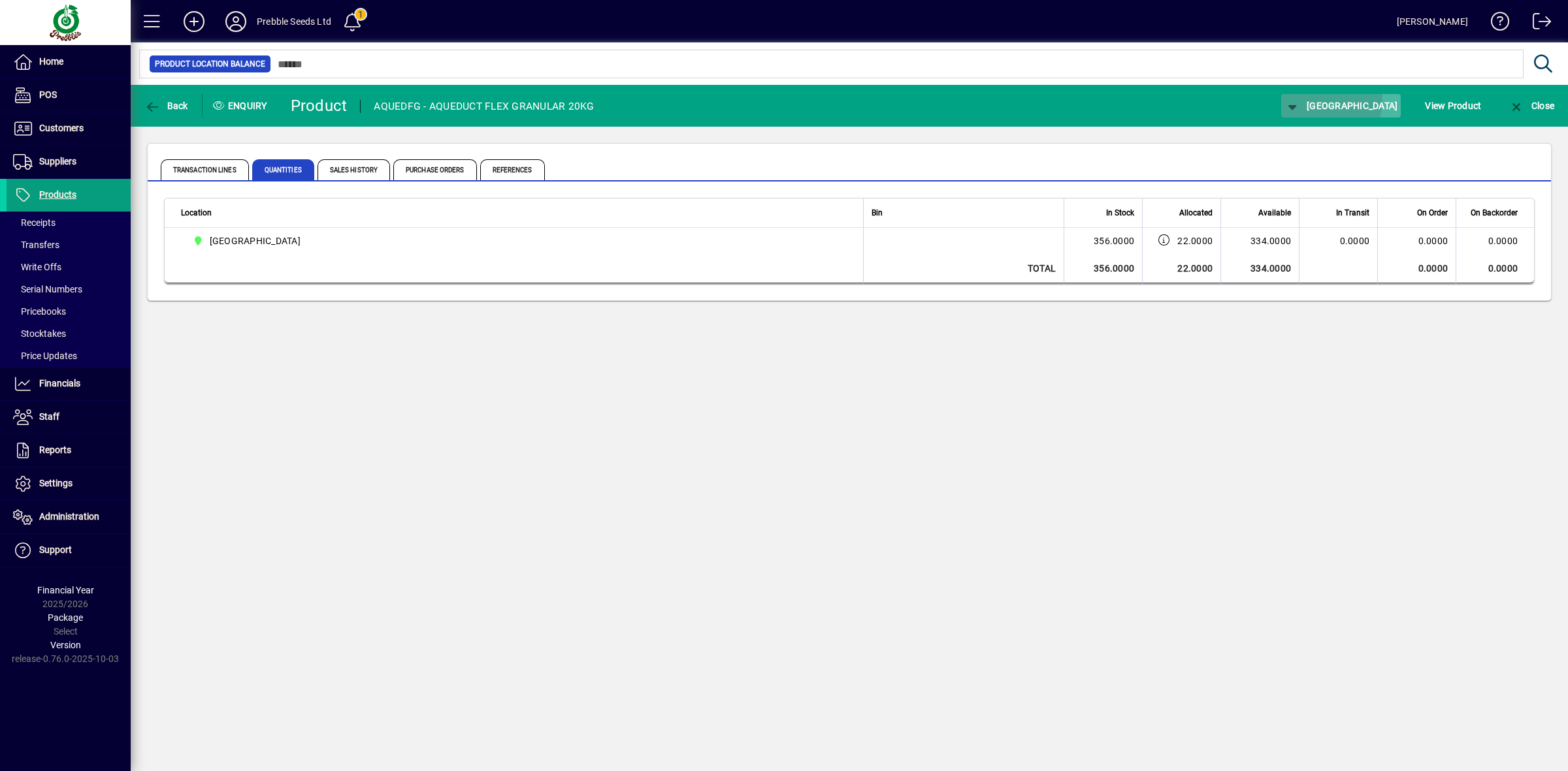
click at [1341, 100] on span "[GEOGRAPHIC_DATA]" at bounding box center [1341, 105] width 114 height 10
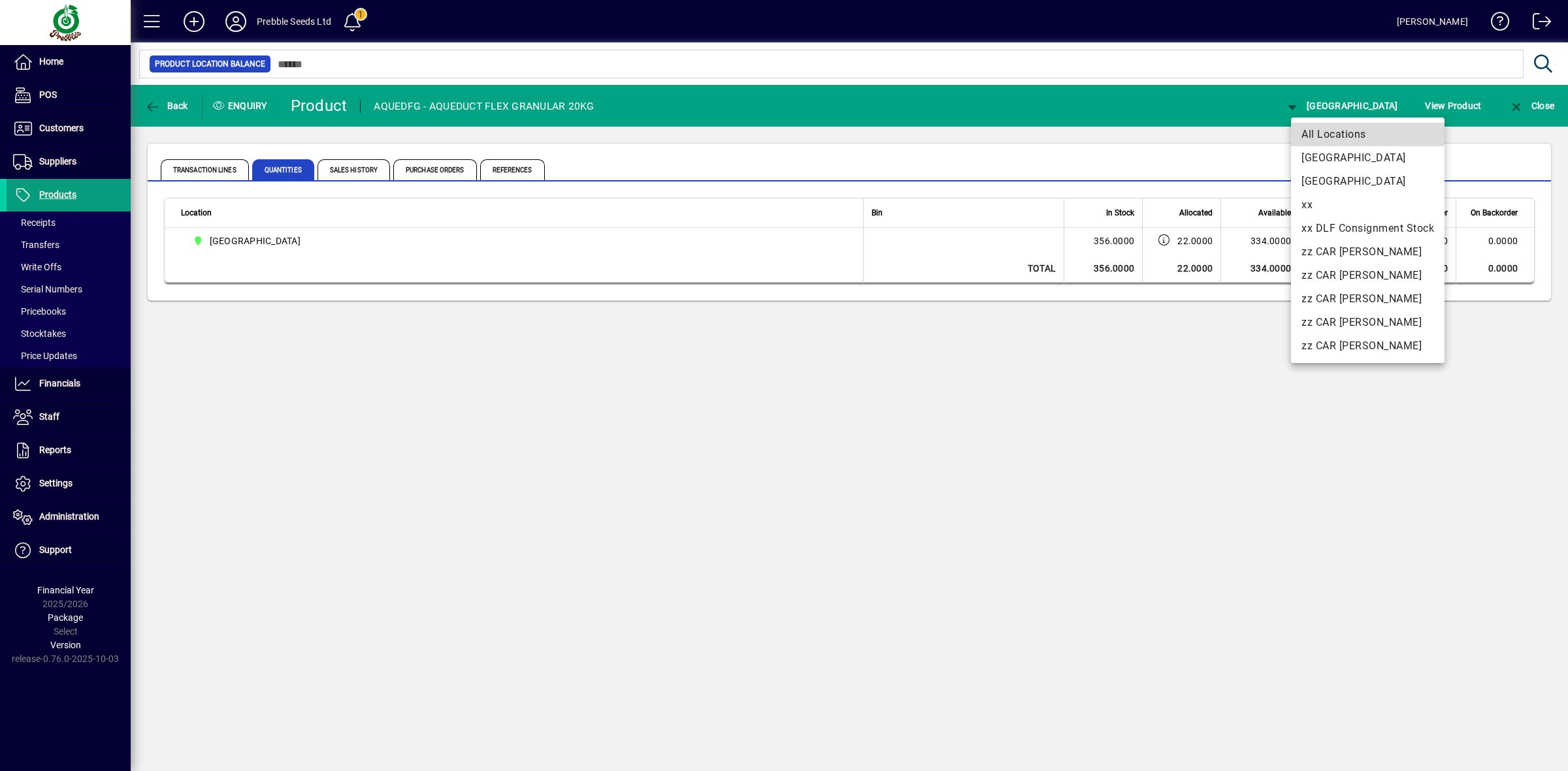
click at [1342, 132] on span "All Locations" at bounding box center [1367, 134] width 133 height 16
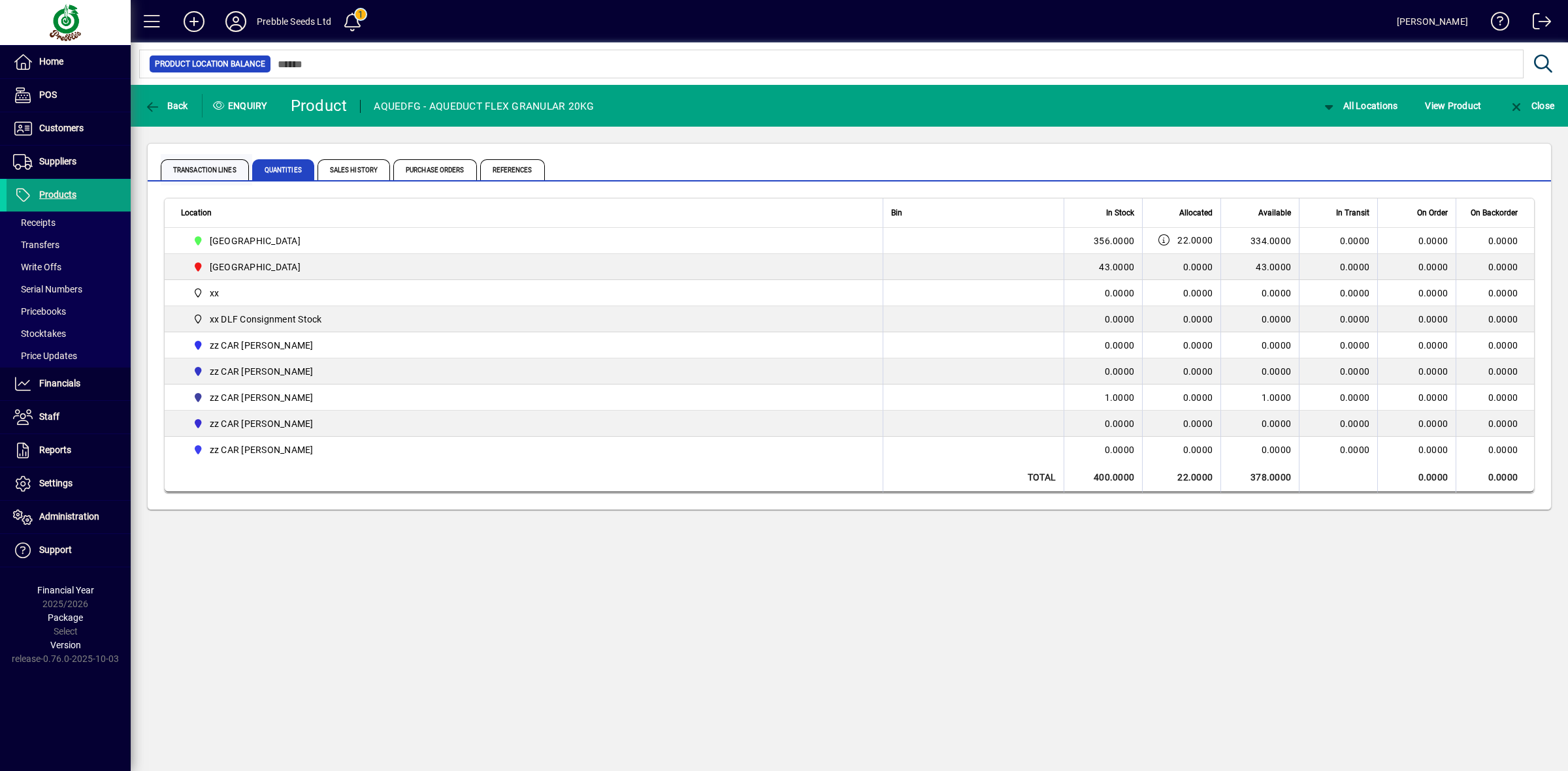
click at [221, 173] on span "Transaction Lines" at bounding box center [205, 169] width 88 height 21
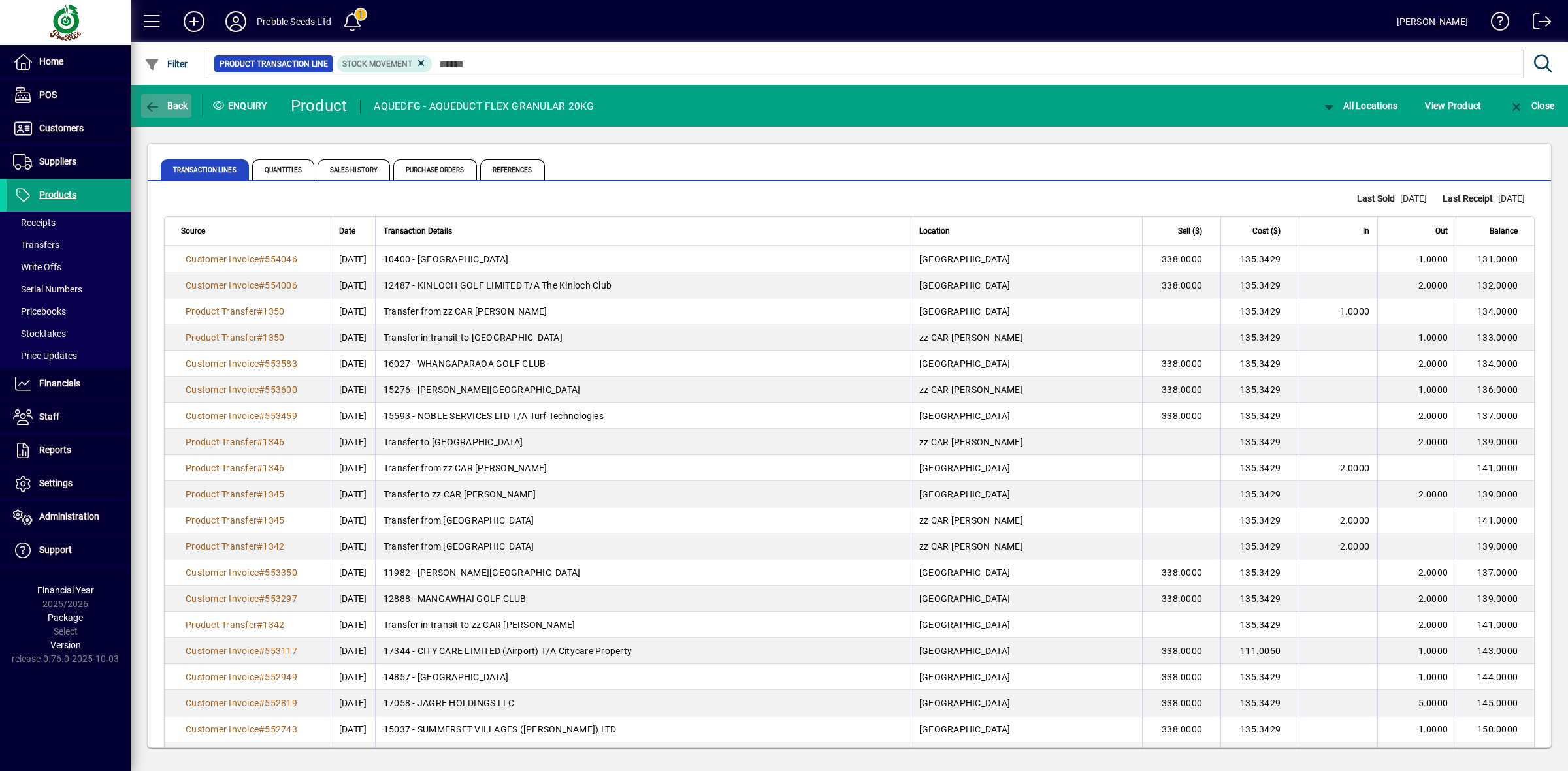
click at [178, 103] on span "Back" at bounding box center [166, 105] width 44 height 10
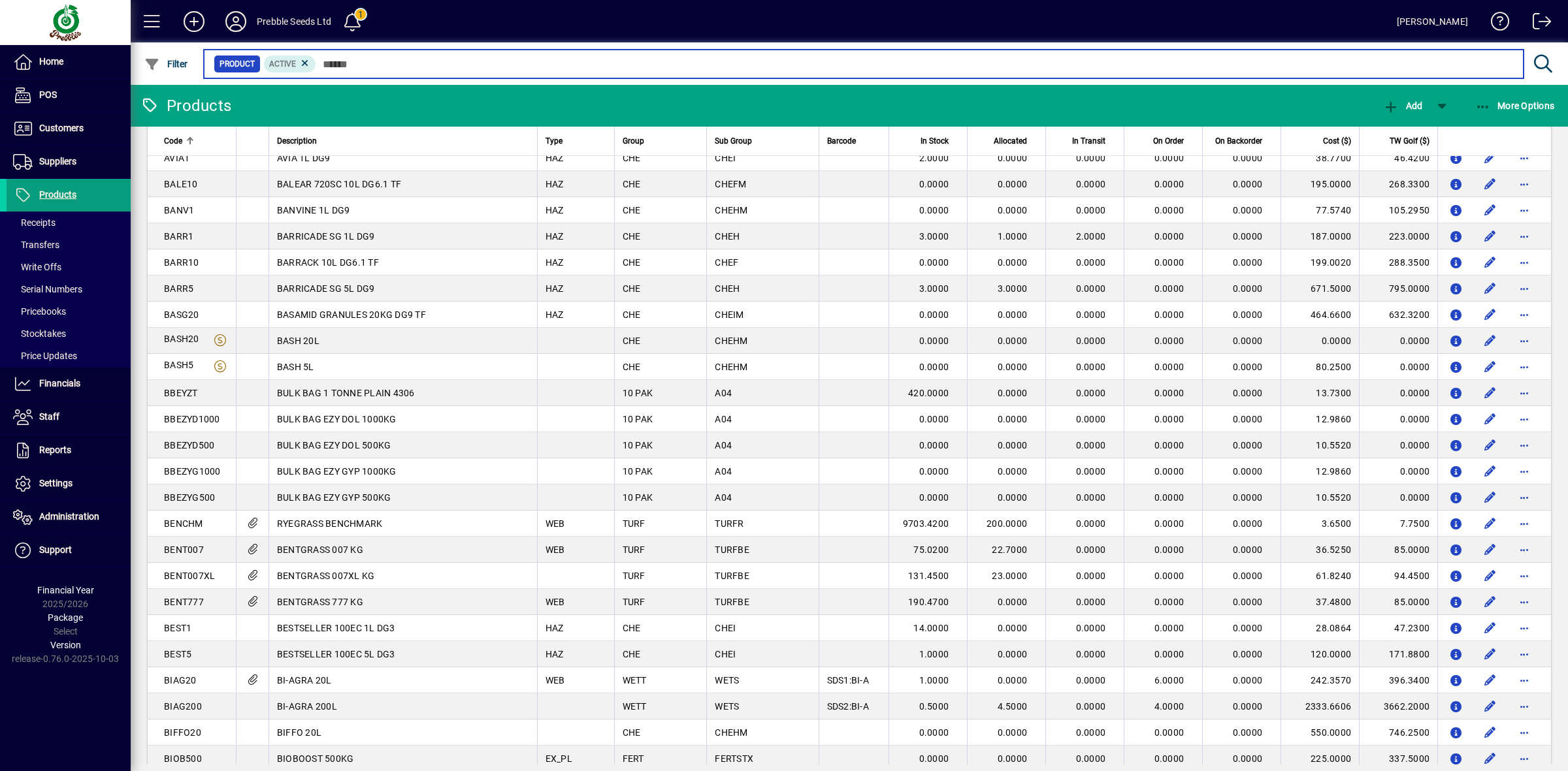
scroll to position [1061, 0]
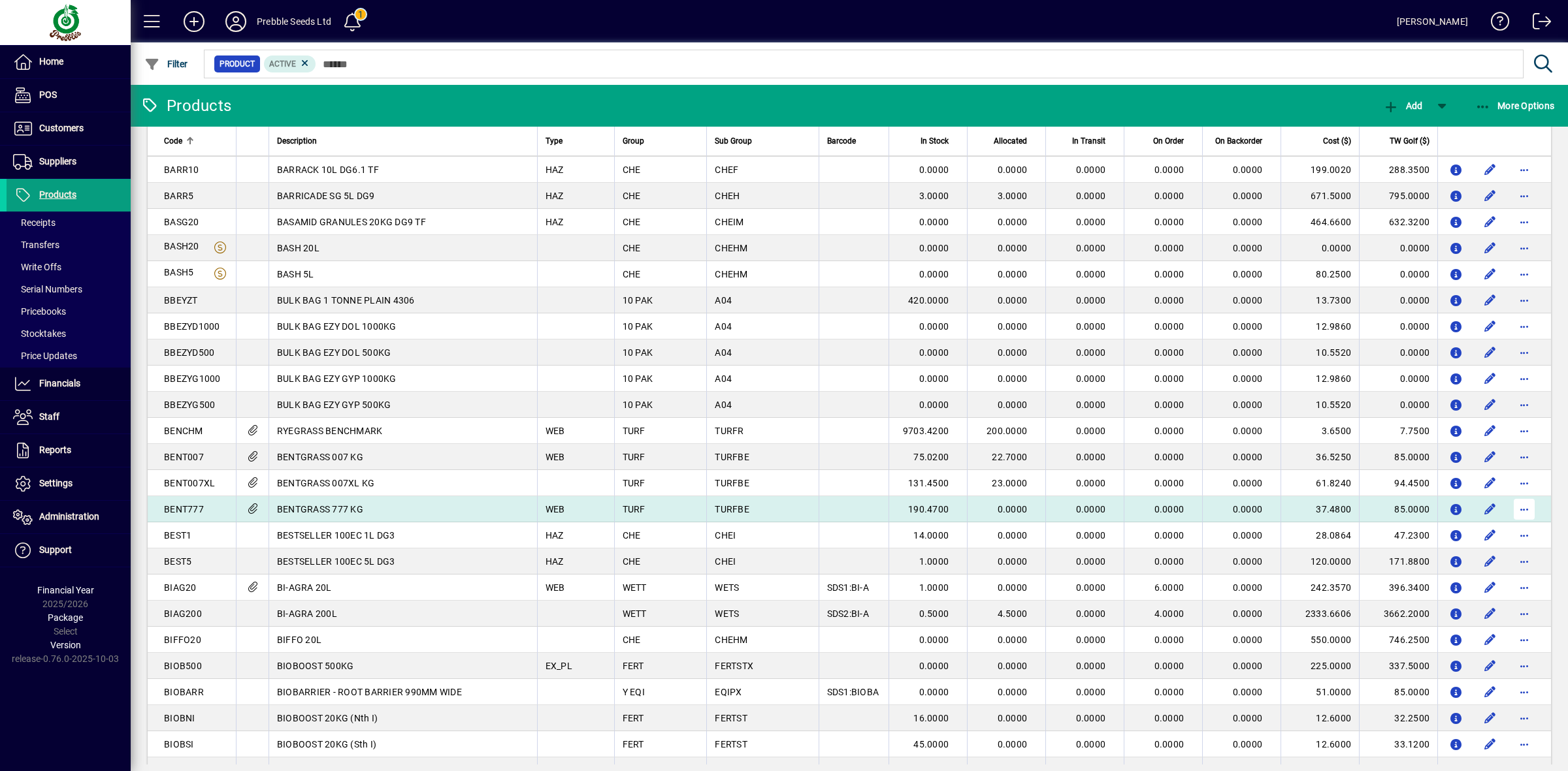
click at [1523, 508] on span "button" at bounding box center [1524, 509] width 31 height 31
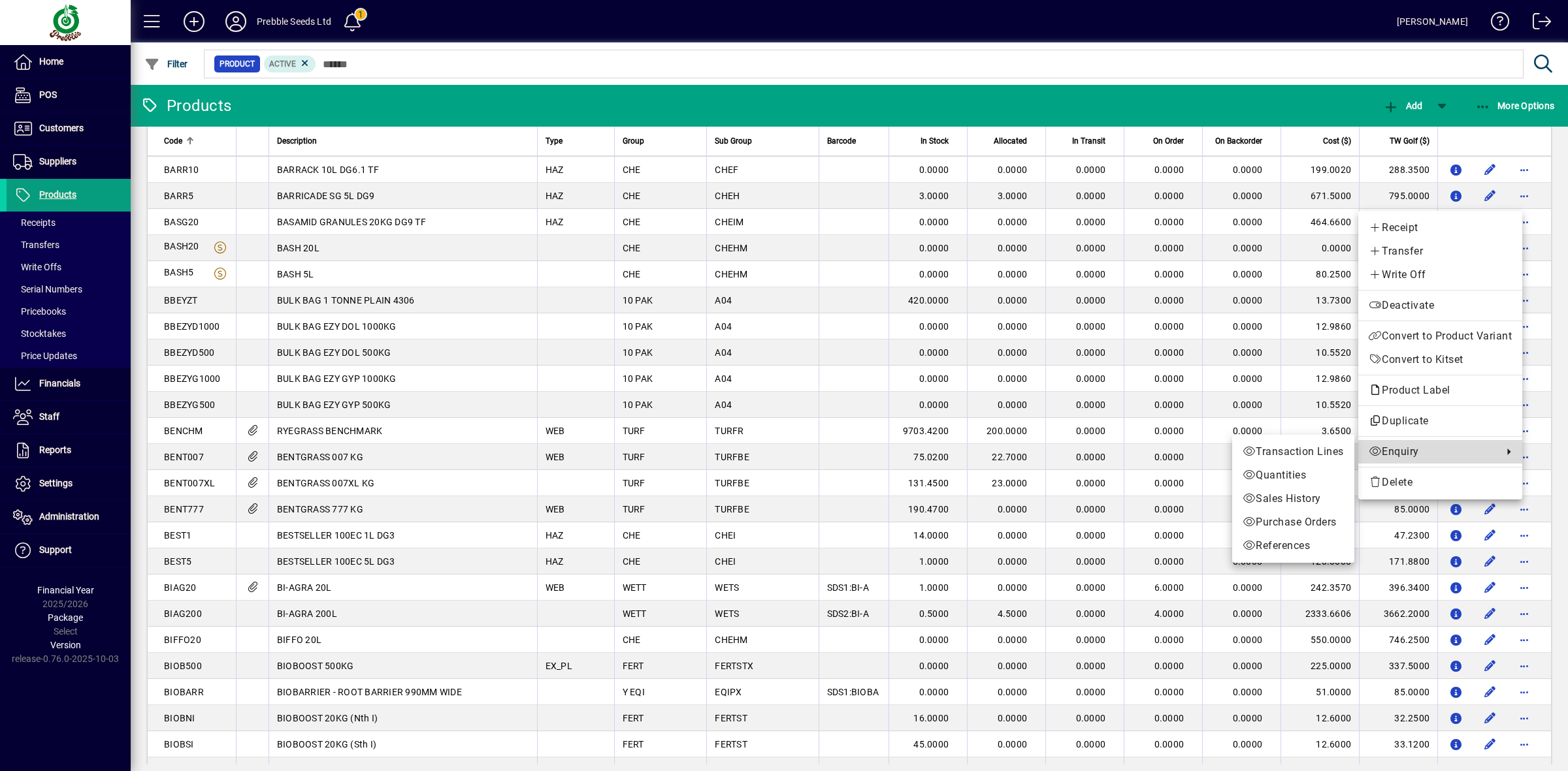
click at [1424, 453] on span "Enquiry" at bounding box center [1432, 451] width 127 height 16
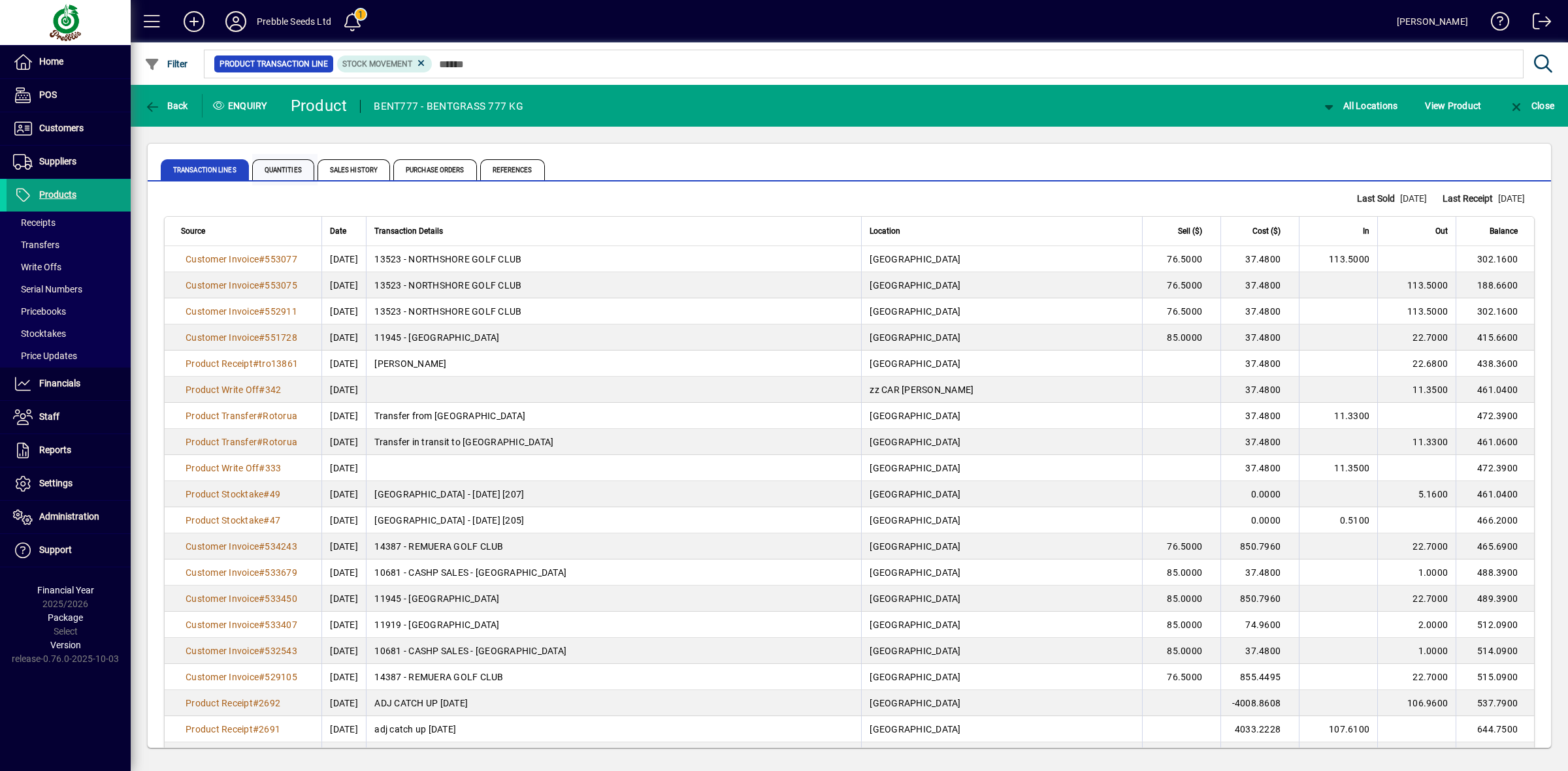
click at [295, 169] on span "Quantities" at bounding box center [283, 169] width 62 height 21
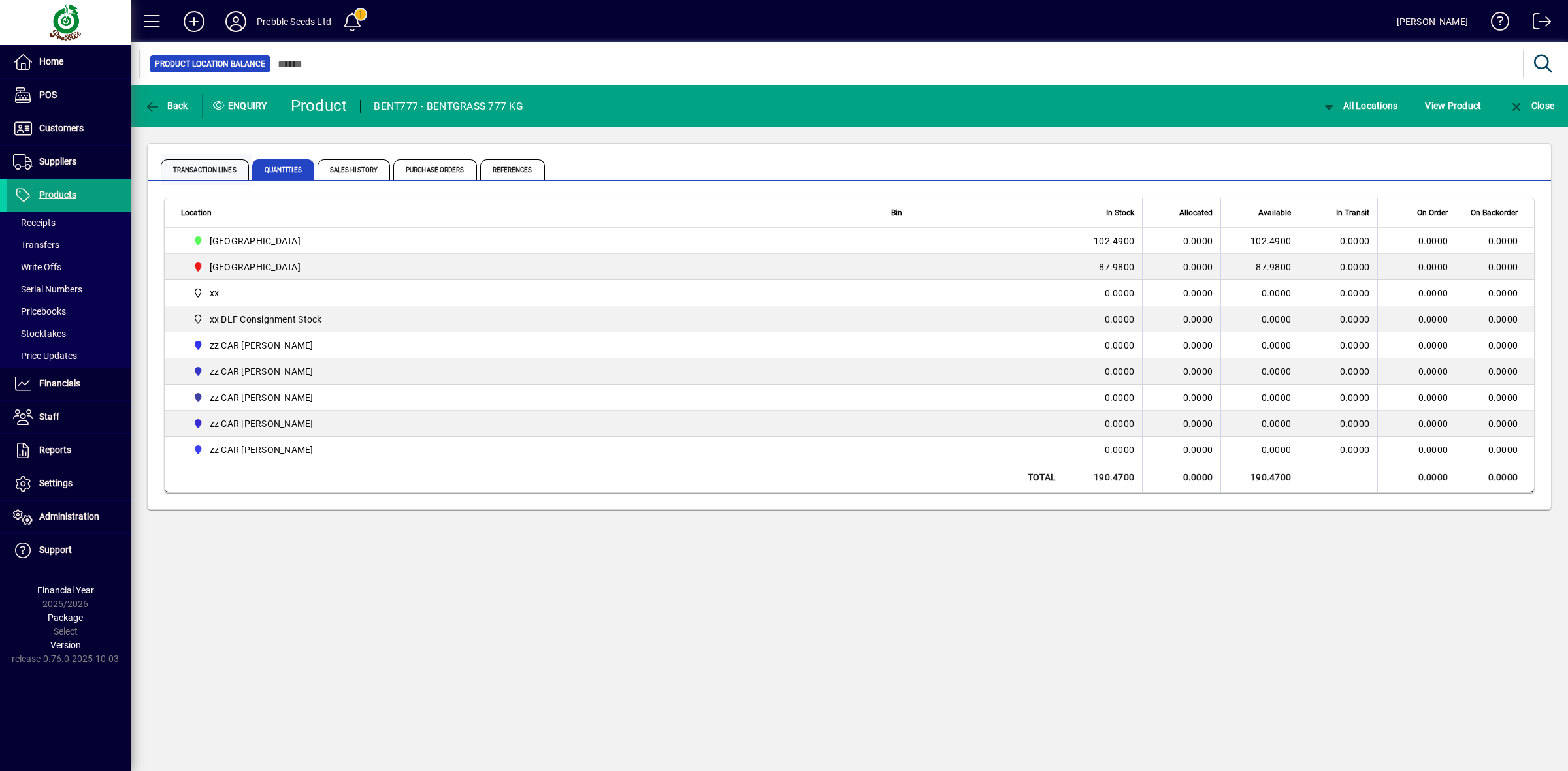
click at [220, 171] on span "Transaction Lines" at bounding box center [205, 169] width 88 height 21
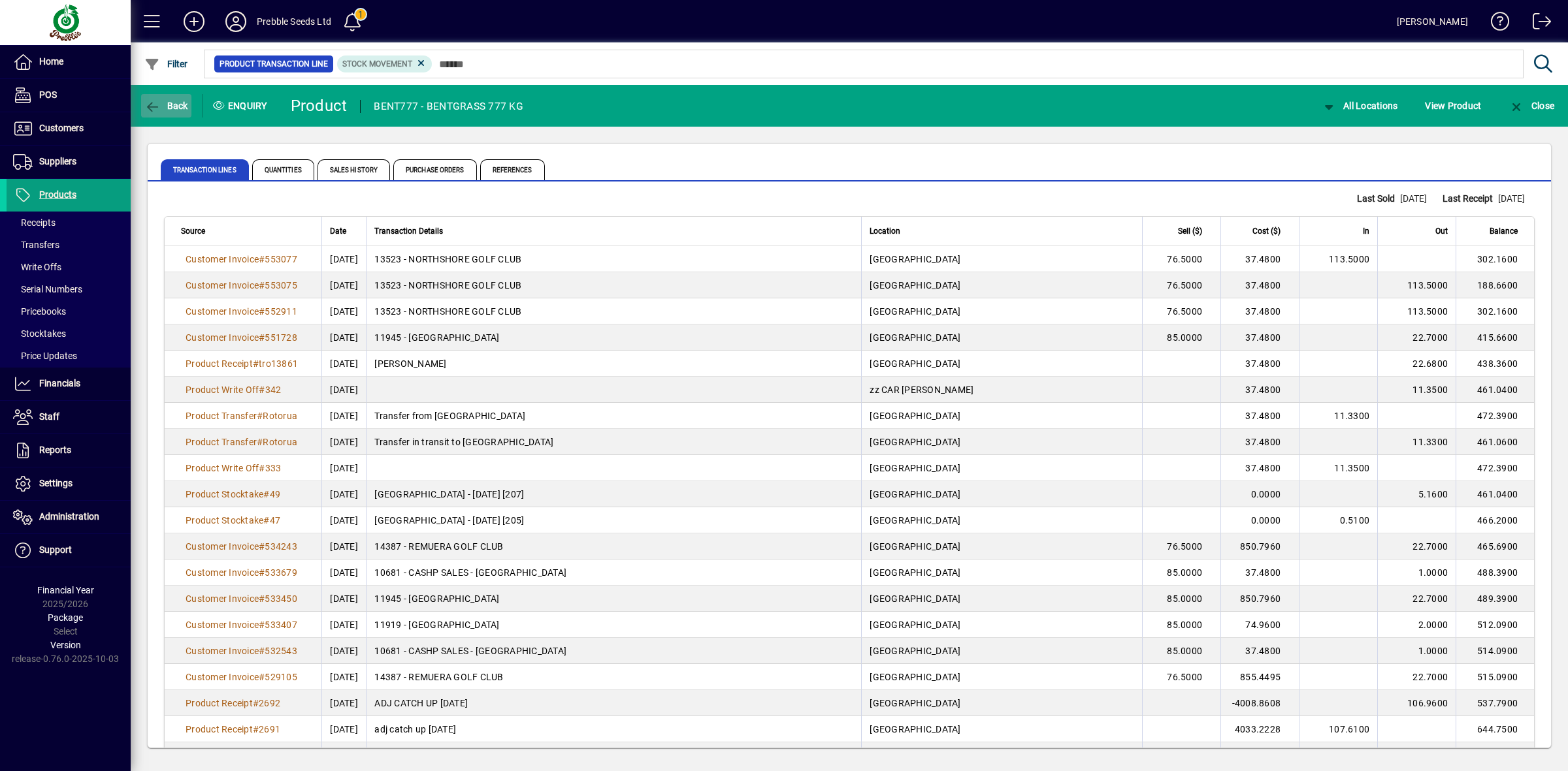
click at [170, 96] on span "button" at bounding box center [166, 106] width 50 height 31
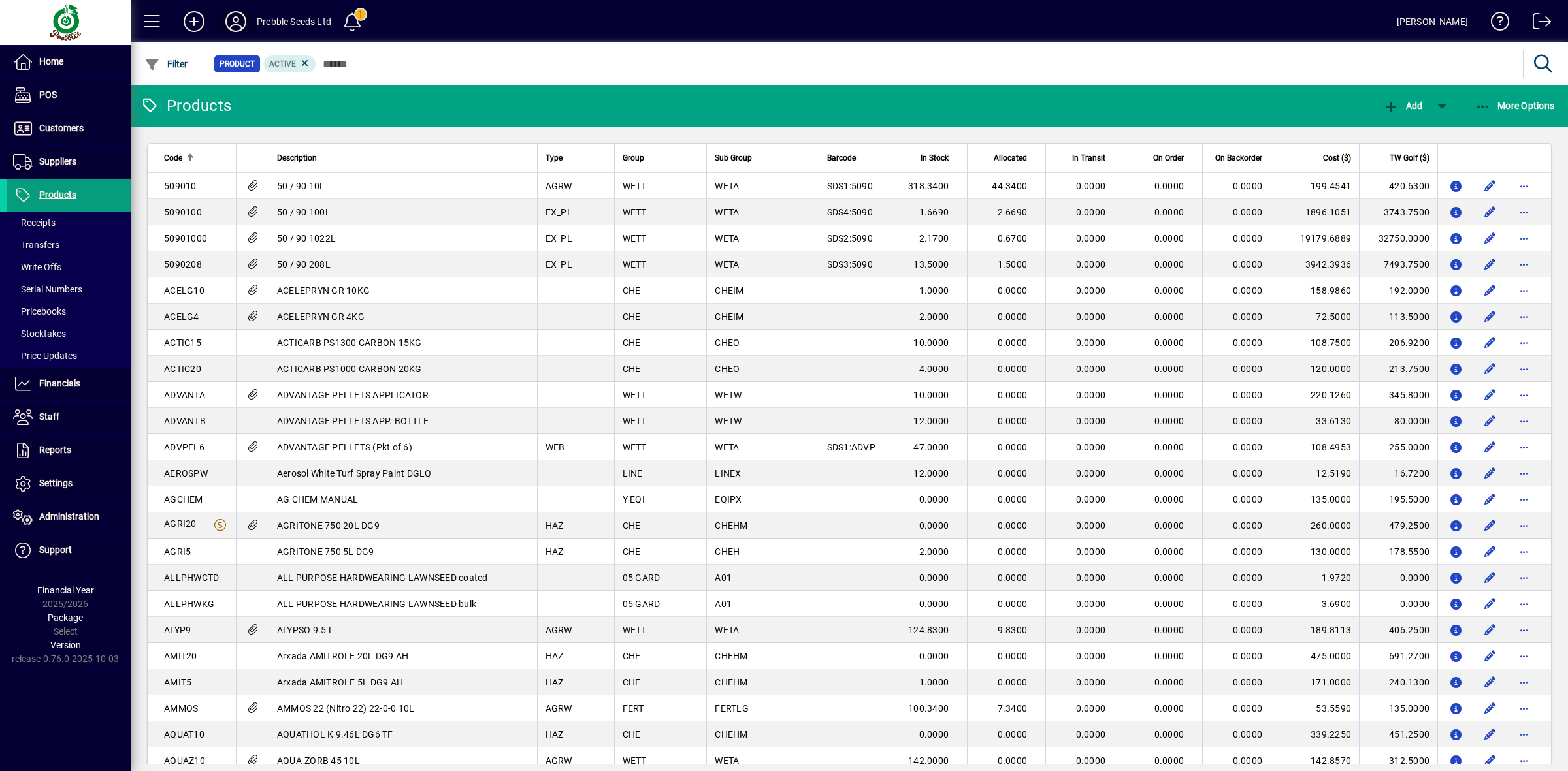
click at [239, 18] on icon at bounding box center [236, 21] width 26 height 21
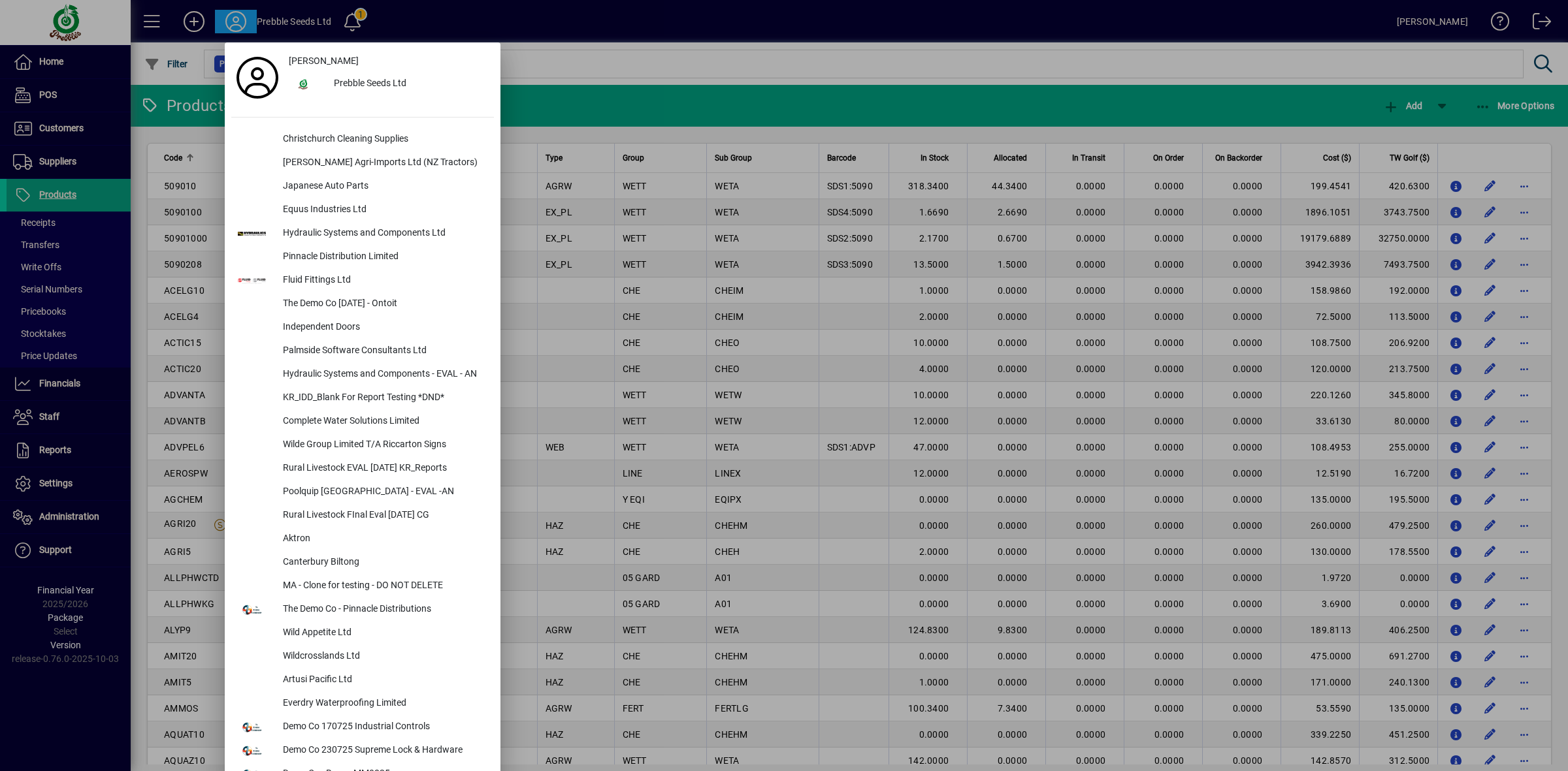
click at [968, 93] on div at bounding box center [784, 386] width 1568 height 771
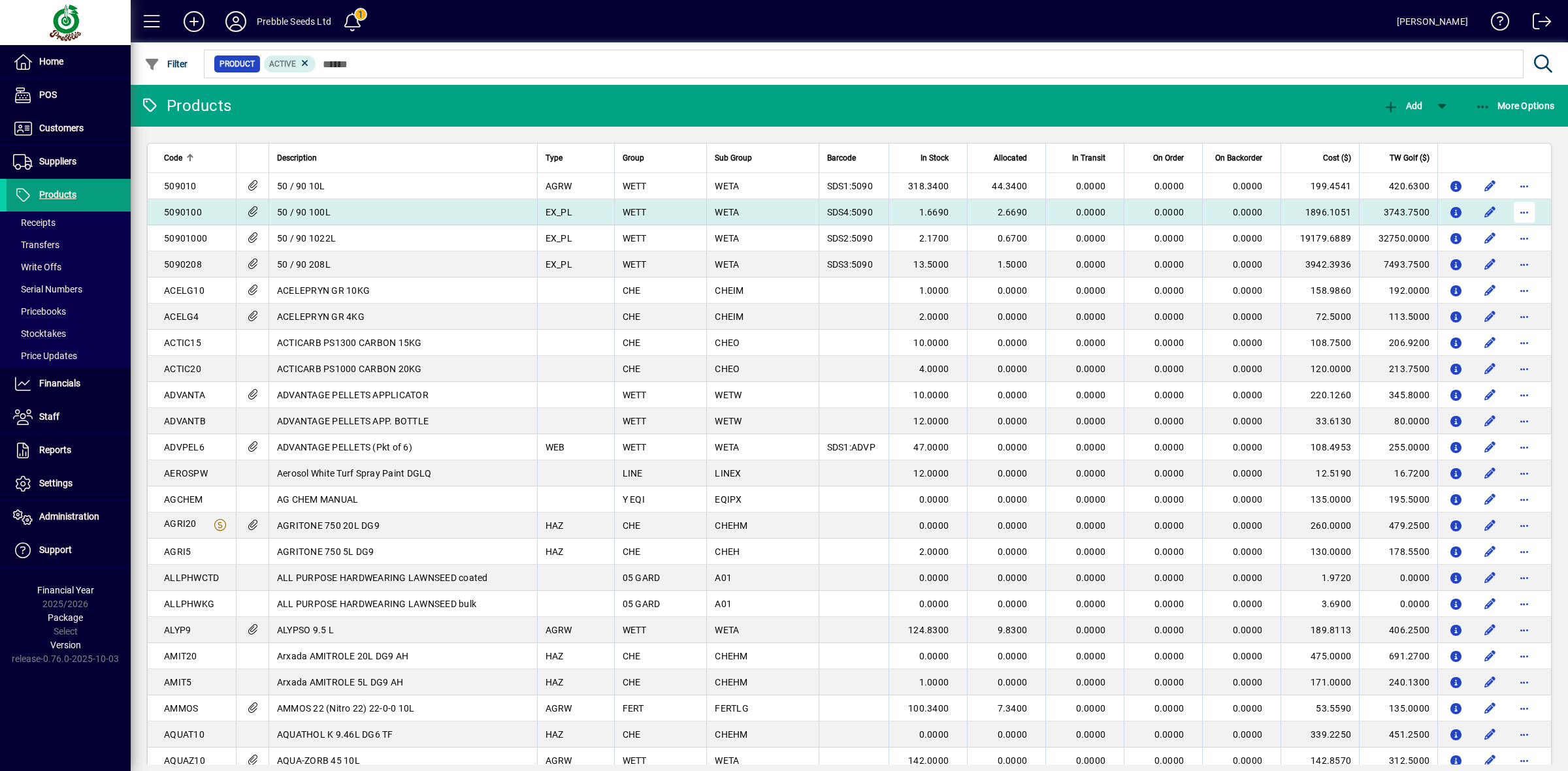
click at [1515, 207] on span "button" at bounding box center [1524, 212] width 31 height 31
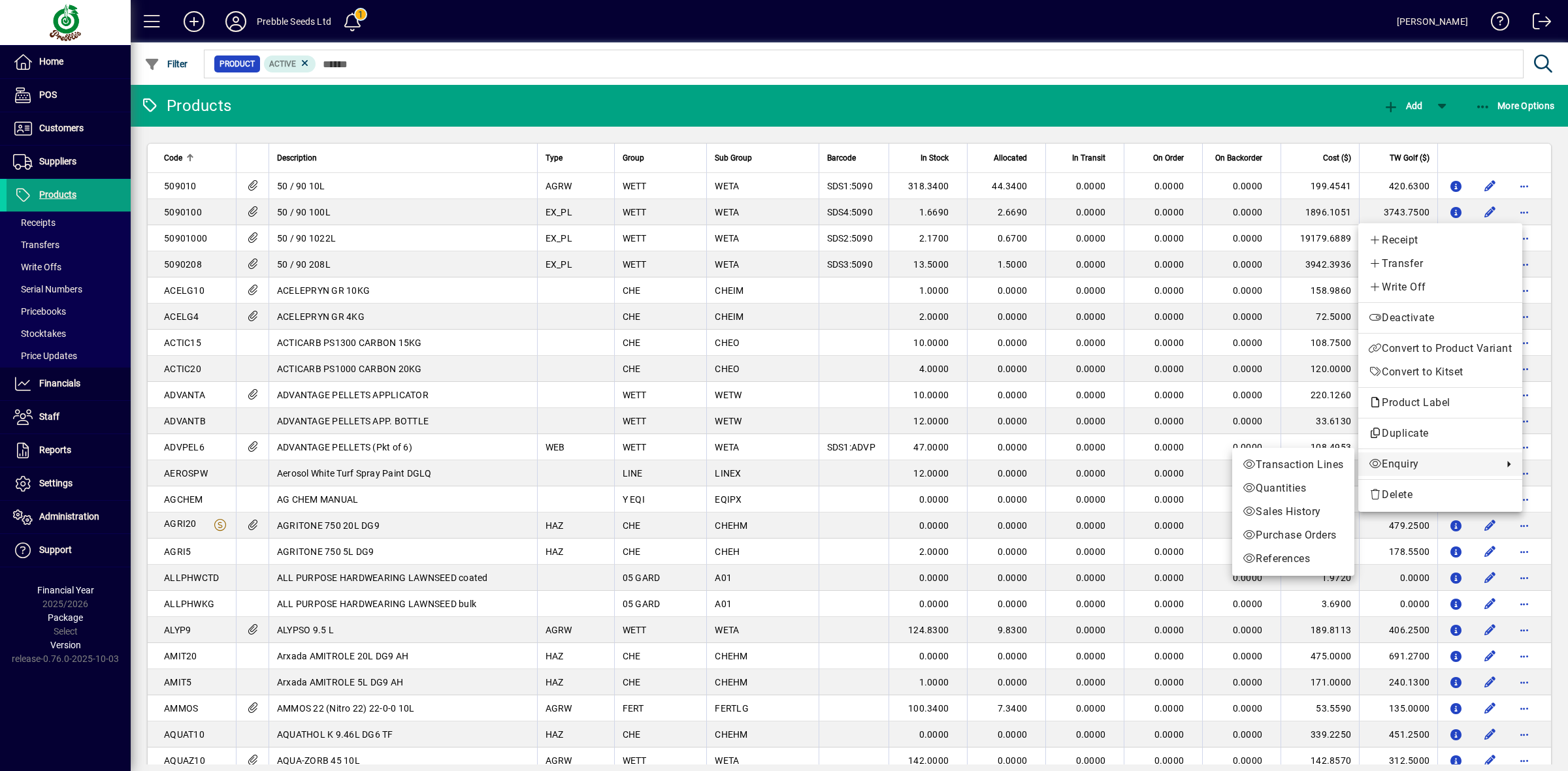
drag, startPoint x: 1311, startPoint y: 471, endPoint x: 1311, endPoint y: 459, distance: 12.0
click at [1311, 469] on span "Transaction Lines" at bounding box center [1292, 465] width 101 height 16
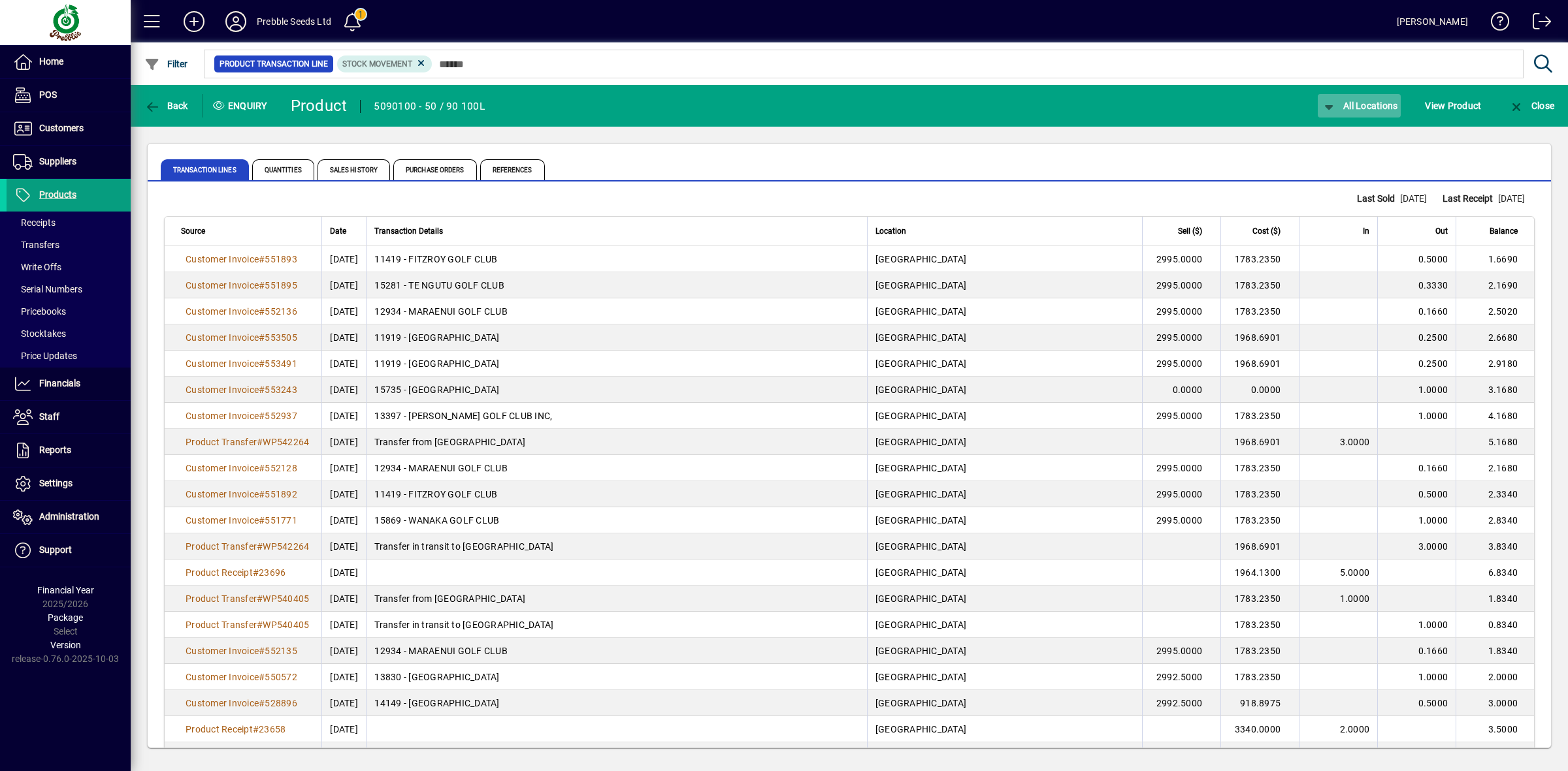
click at [1363, 103] on span "All Locations" at bounding box center [1359, 105] width 77 height 10
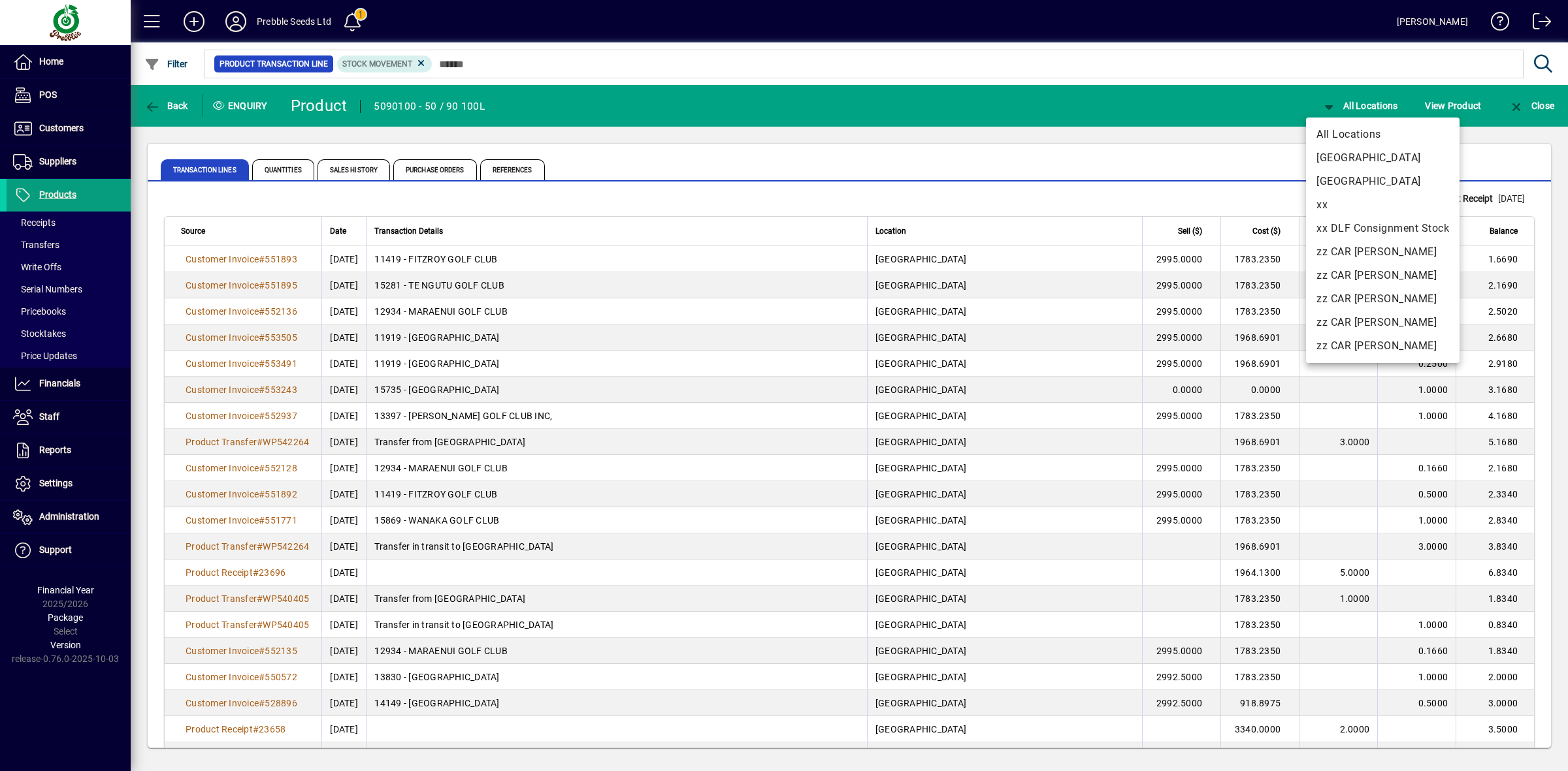
click at [162, 109] on div at bounding box center [784, 386] width 1568 height 771
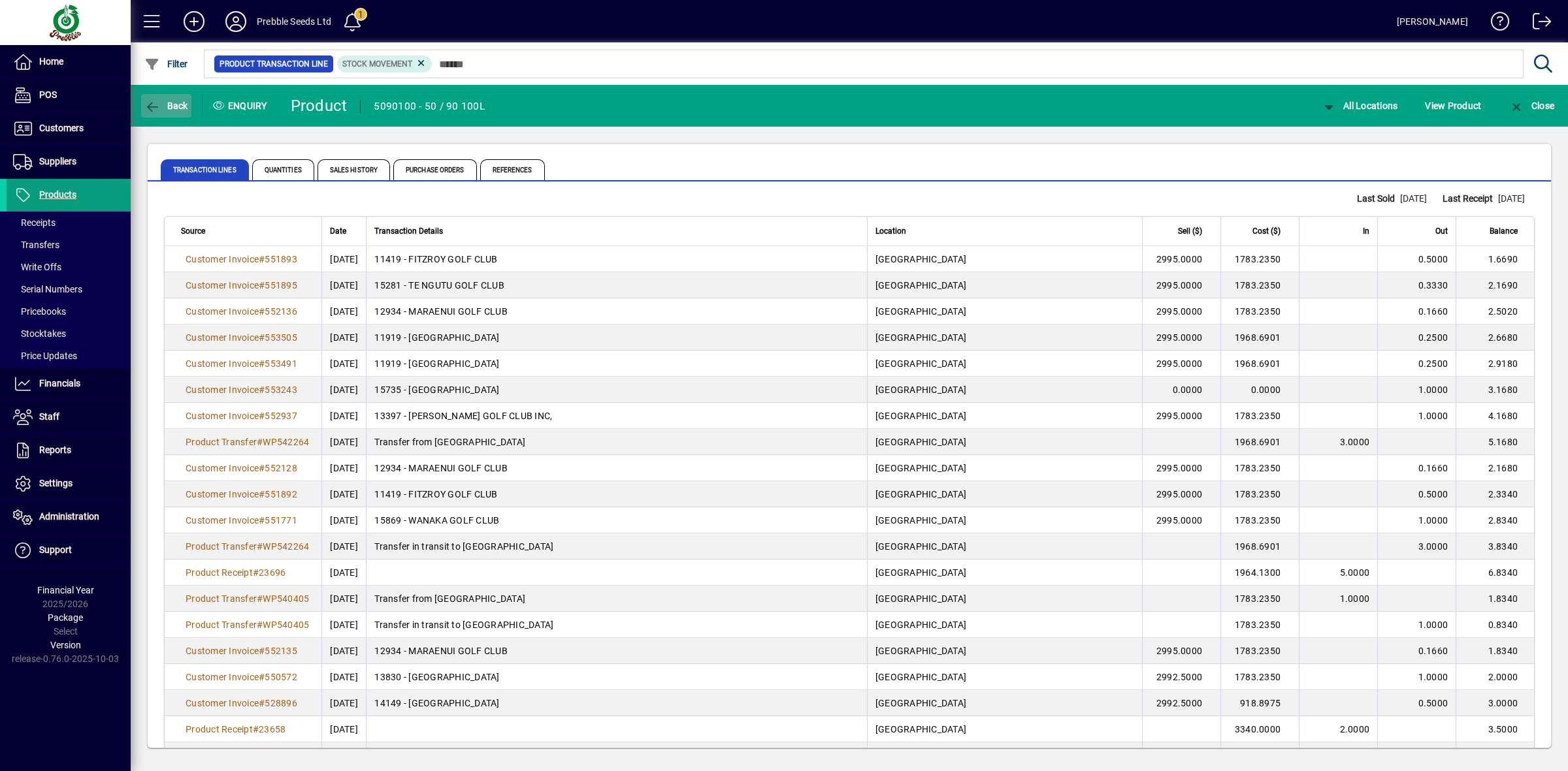
click at [163, 109] on span "Back" at bounding box center [166, 105] width 44 height 10
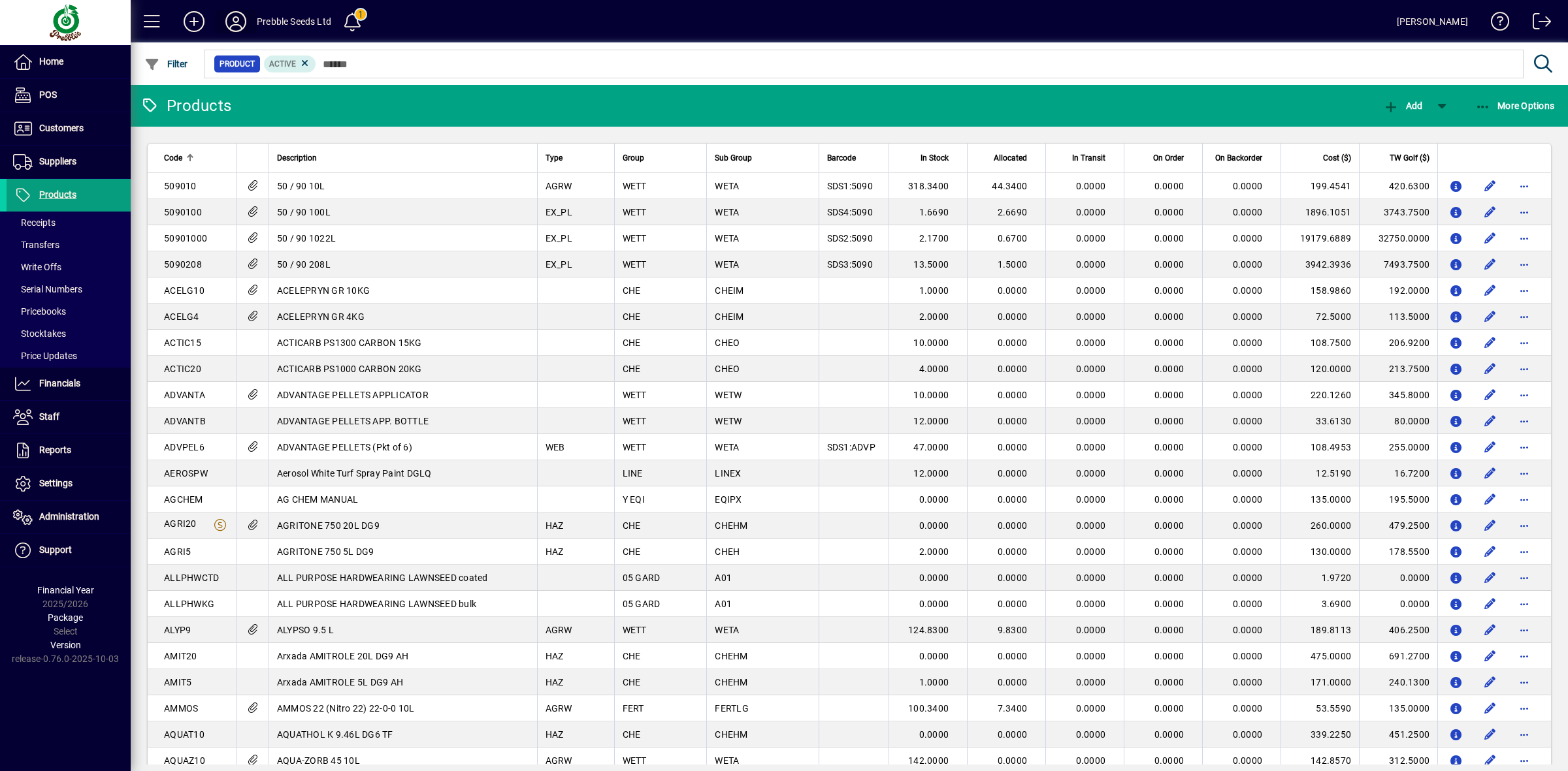
click at [245, 24] on icon at bounding box center [236, 21] width 26 height 21
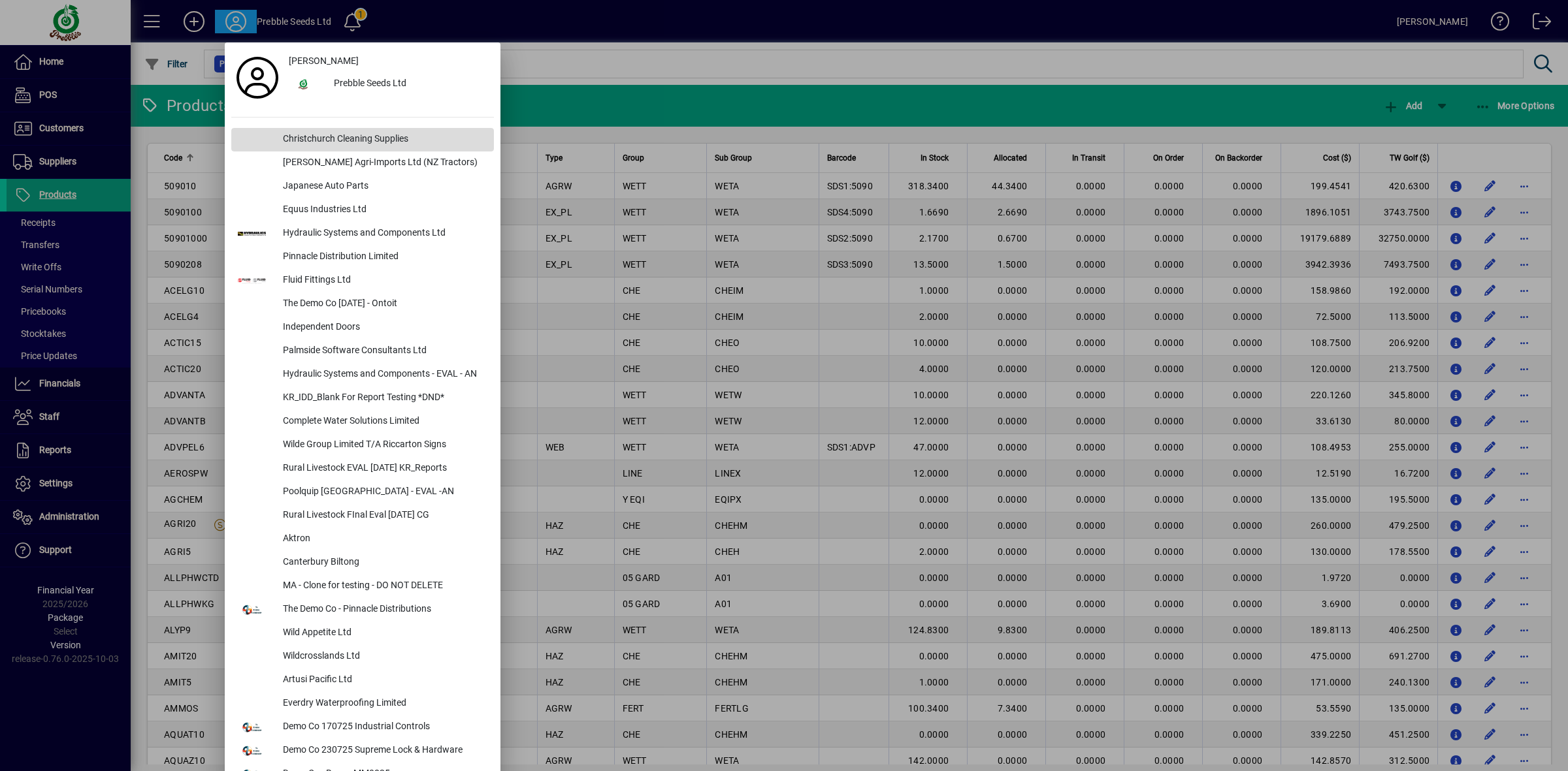
click at [316, 132] on div "Christchurch Cleaning Supplies" at bounding box center [383, 140] width 222 height 24
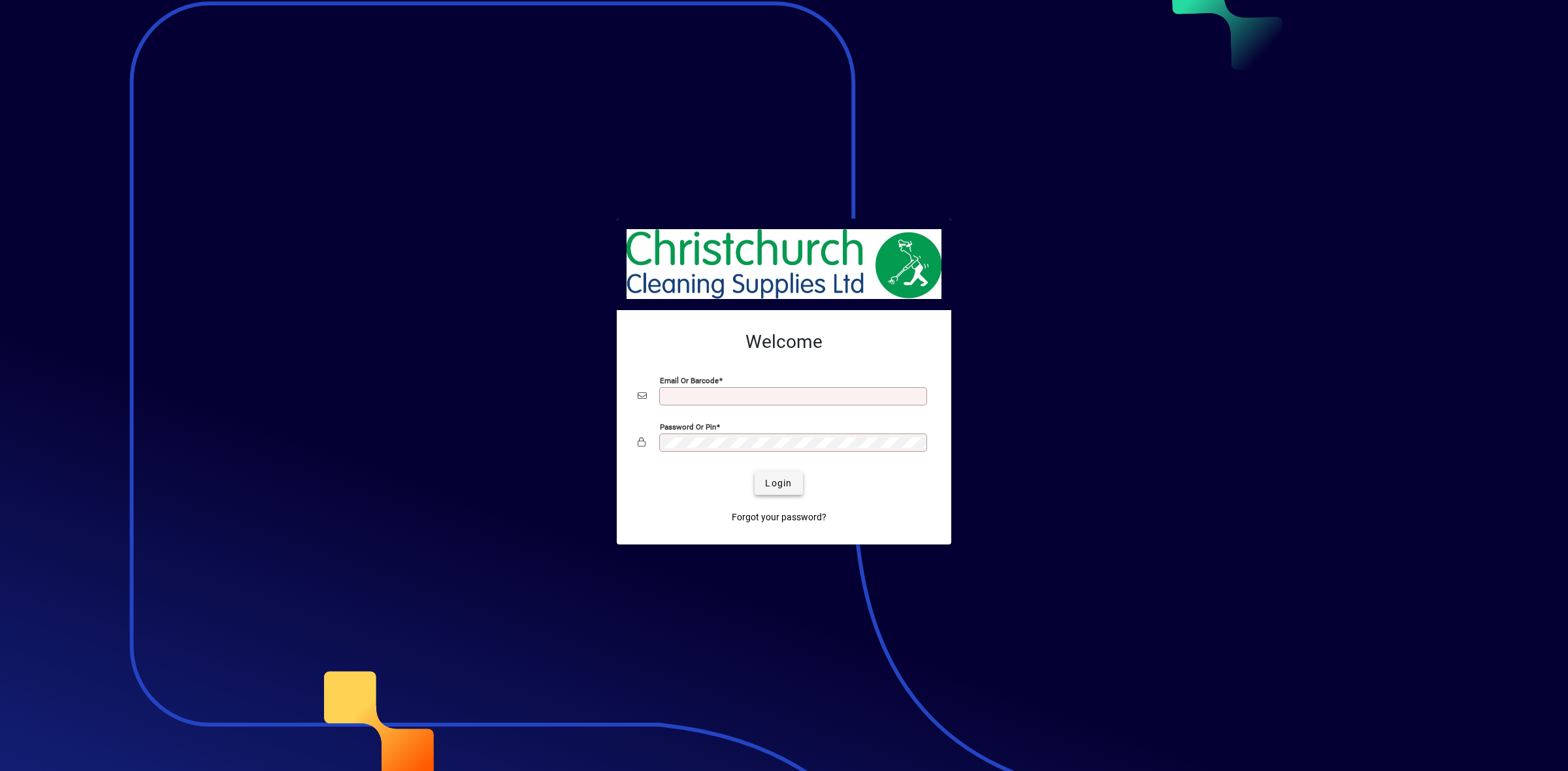
type input "**********"
click at [772, 484] on span "Login" at bounding box center [779, 484] width 27 height 14
